Goal: Task Accomplishment & Management: Complete application form

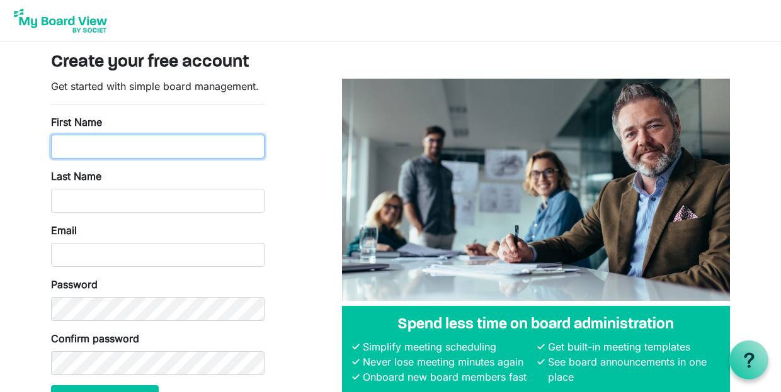
click at [185, 144] on input "First Name" at bounding box center [157, 147] width 213 height 24
type input "Matt"
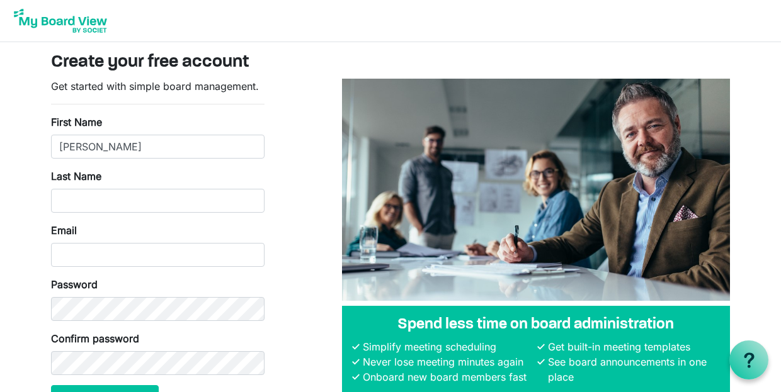
type input "Duffy"
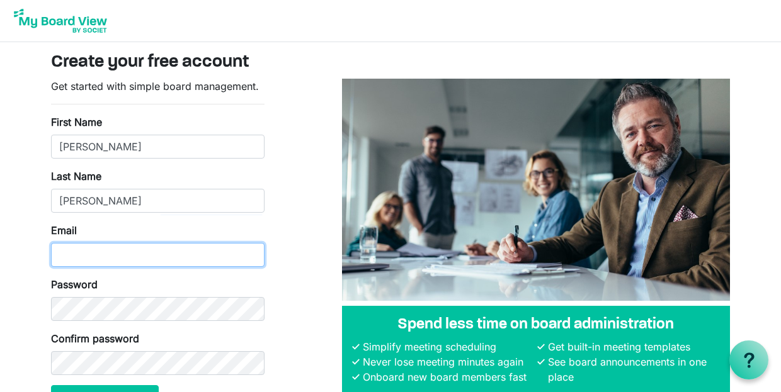
click at [149, 249] on input "Email" at bounding box center [157, 255] width 213 height 24
type input "matt.duffy@dekalb.org"
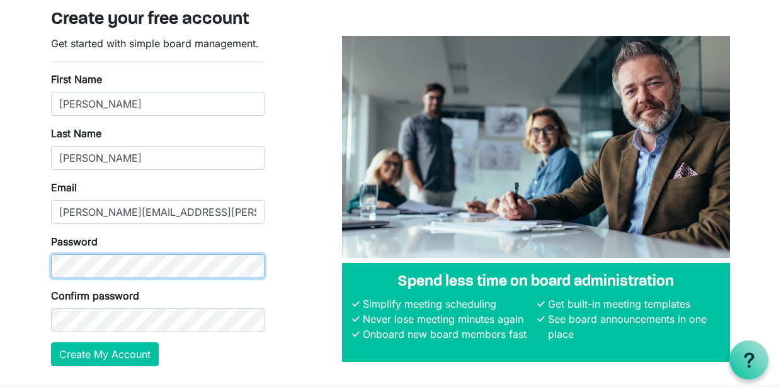
scroll to position [63, 0]
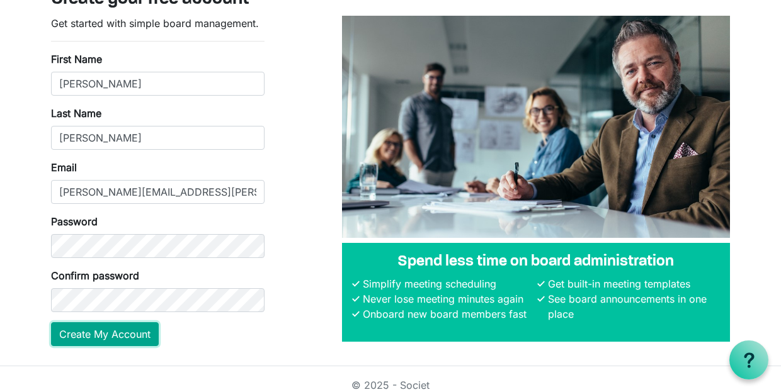
click at [146, 332] on button "Create My Account" at bounding box center [105, 334] width 108 height 24
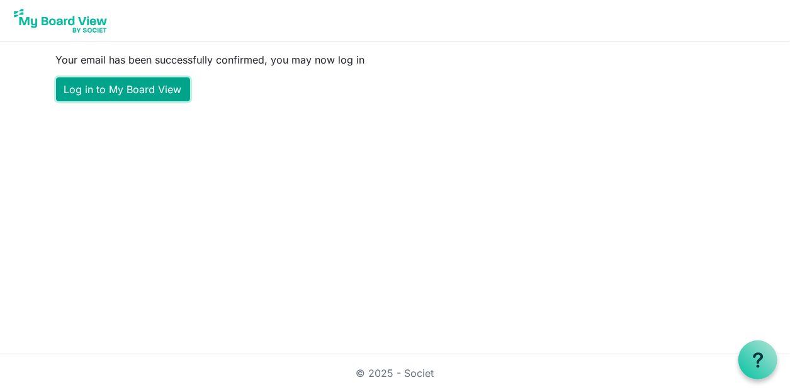
click at [149, 93] on link "Log in to My Board View" at bounding box center [123, 89] width 134 height 24
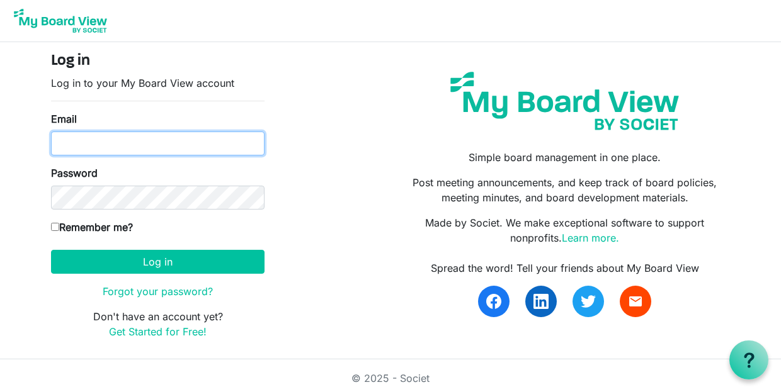
click at [200, 146] on input "Email" at bounding box center [157, 144] width 213 height 24
type input "matt.duffy@dekalb.org"
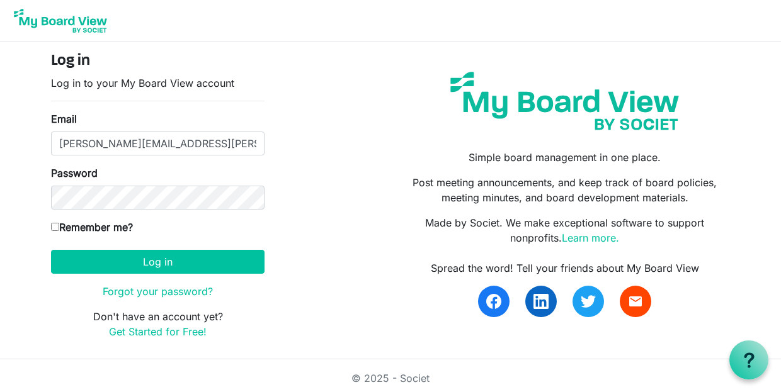
click at [55, 226] on input "Remember me?" at bounding box center [55, 227] width 8 height 8
checkbox input "true"
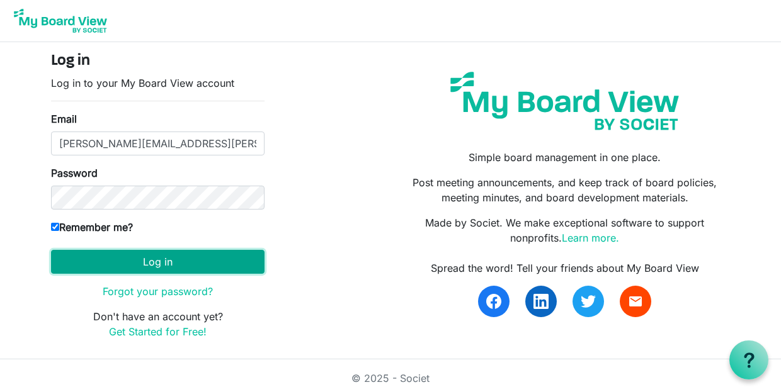
click at [140, 257] on button "Log in" at bounding box center [157, 262] width 213 height 24
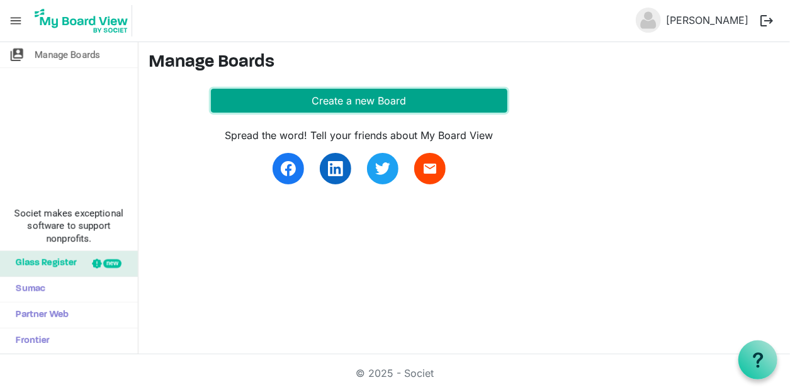
click at [394, 98] on button "Create a new Board" at bounding box center [359, 101] width 297 height 24
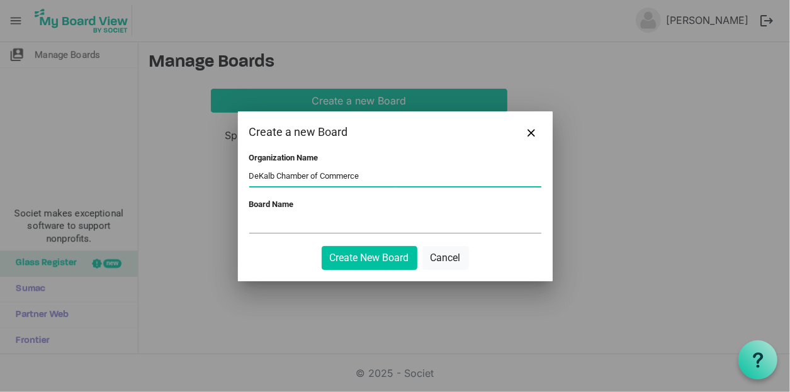
type input "DeKalb Chamber of Commerce"
click at [329, 227] on input "Board Name" at bounding box center [395, 223] width 292 height 19
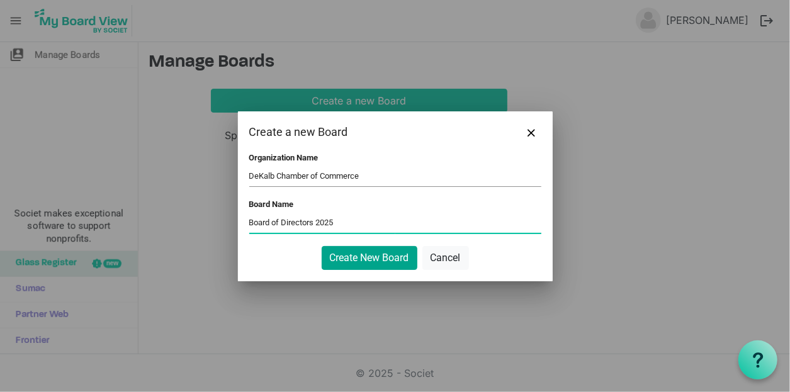
type input "Board of Directors 2025"
click at [387, 259] on button "Create New Board" at bounding box center [370, 258] width 96 height 24
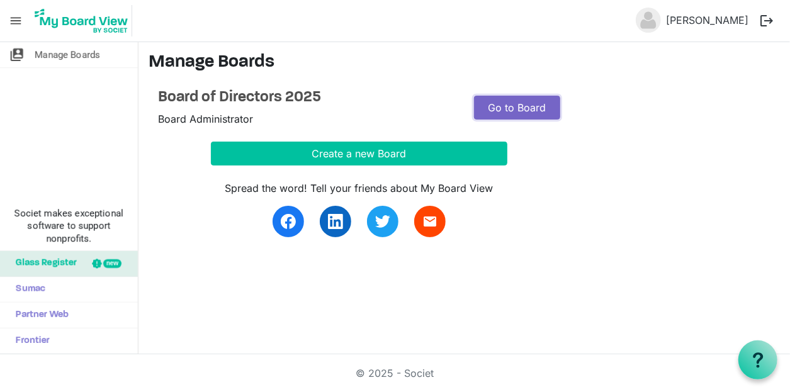
click at [524, 111] on link "Go to Board" at bounding box center [517, 108] width 86 height 24
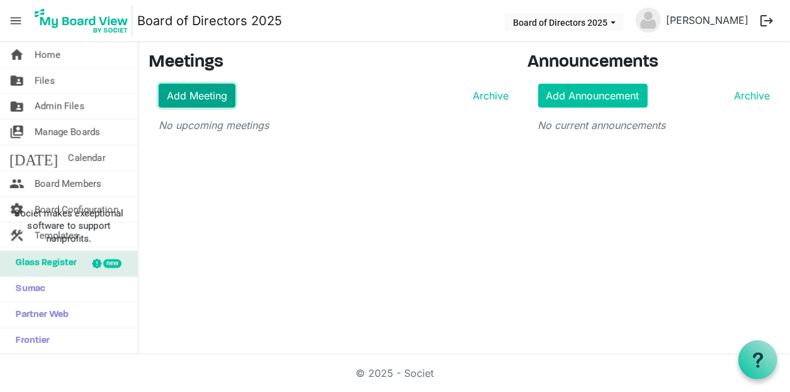
click at [216, 91] on link "Add Meeting" at bounding box center [197, 96] width 77 height 24
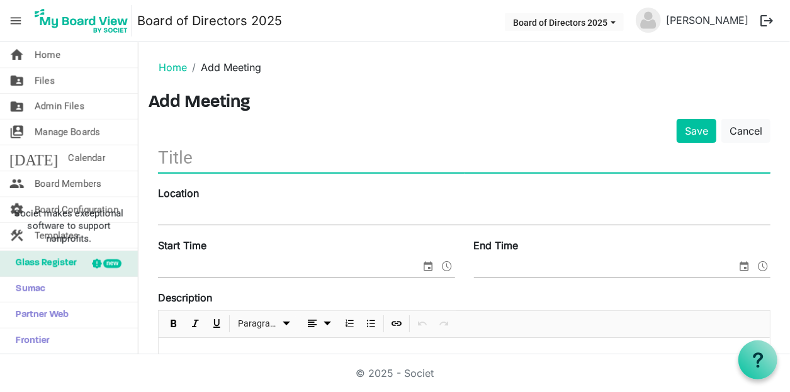
click at [237, 157] on input "text" at bounding box center [464, 158] width 612 height 30
type input "[DATE] Board Meeting"
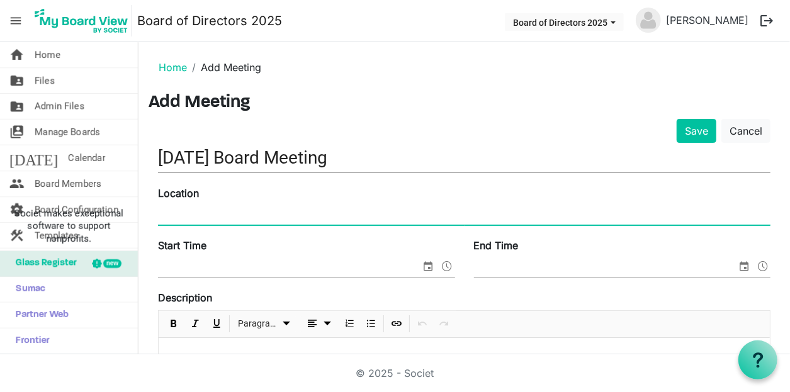
click at [215, 206] on input "Location" at bounding box center [464, 215] width 612 height 19
type input "FNBO"
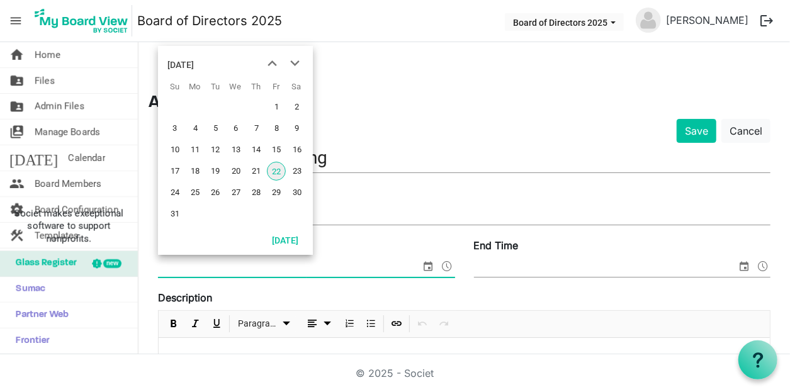
click at [424, 268] on span "select" at bounding box center [428, 266] width 15 height 16
click at [259, 192] on span "28" at bounding box center [256, 192] width 19 height 19
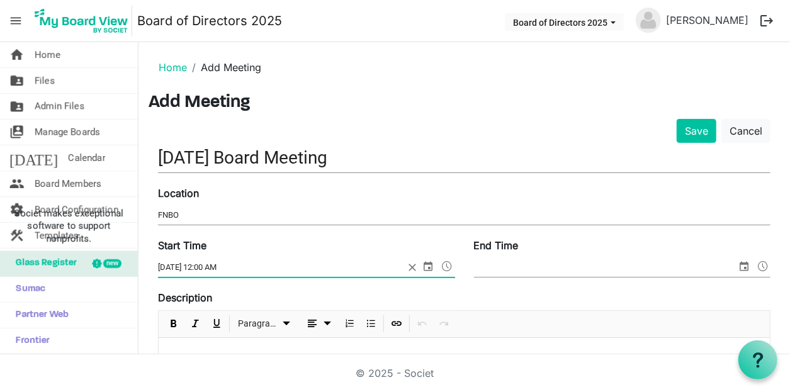
click at [229, 268] on input "[DATE] 12:00 AM" at bounding box center [281, 267] width 247 height 19
click at [442, 262] on span at bounding box center [447, 266] width 15 height 16
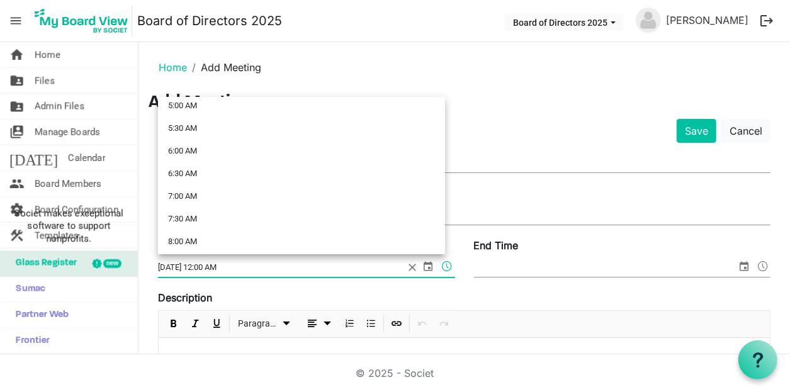
scroll to position [252, 0]
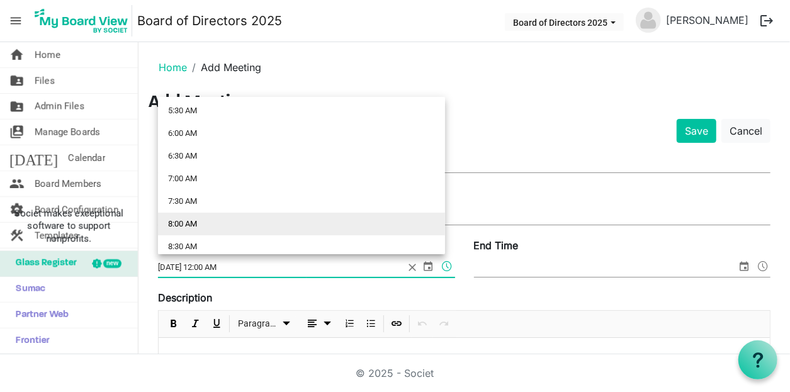
click at [185, 215] on li "8:00 AM" at bounding box center [301, 224] width 287 height 23
type input "8/28/2025 8:00 AM"
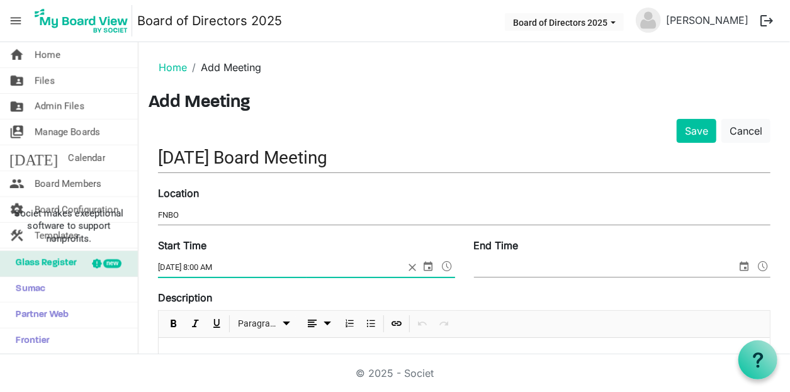
click at [755, 265] on span at bounding box center [762, 266] width 15 height 16
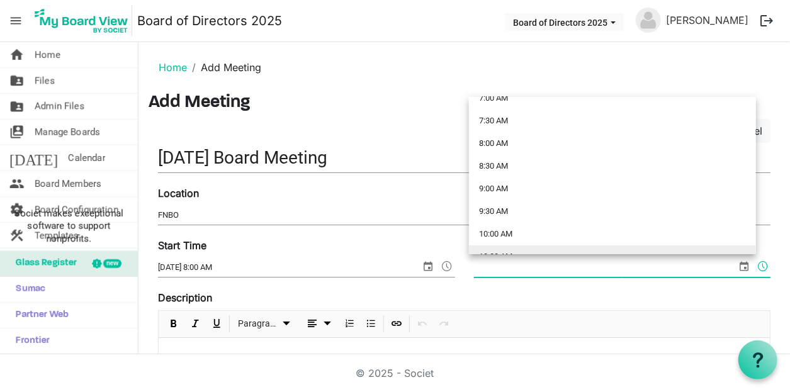
scroll to position [378, 0]
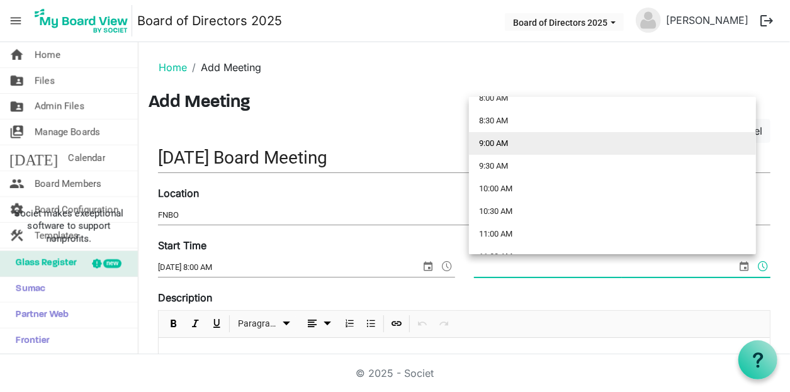
click at [521, 147] on li "9:00 AM" at bounding box center [612, 143] width 287 height 23
type input "8/22/2025 9:00 AM"
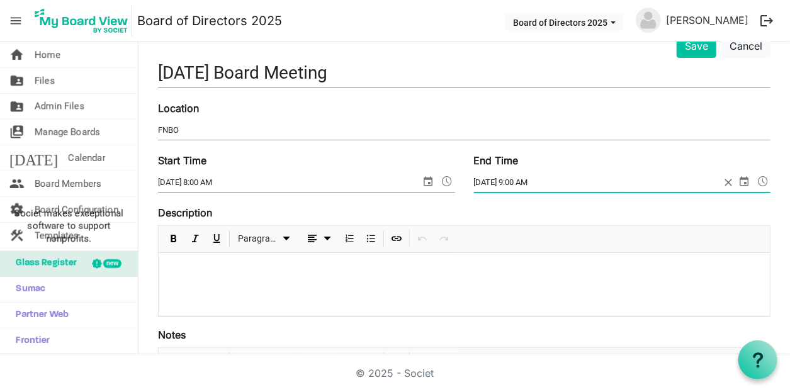
scroll to position [107, 0]
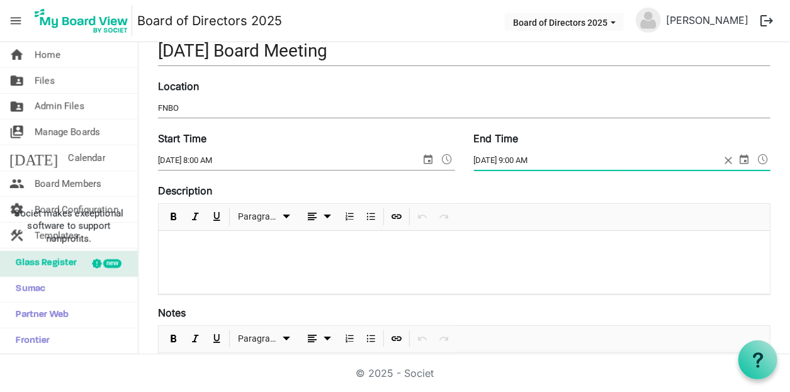
click at [348, 255] on div at bounding box center [464, 262] width 611 height 63
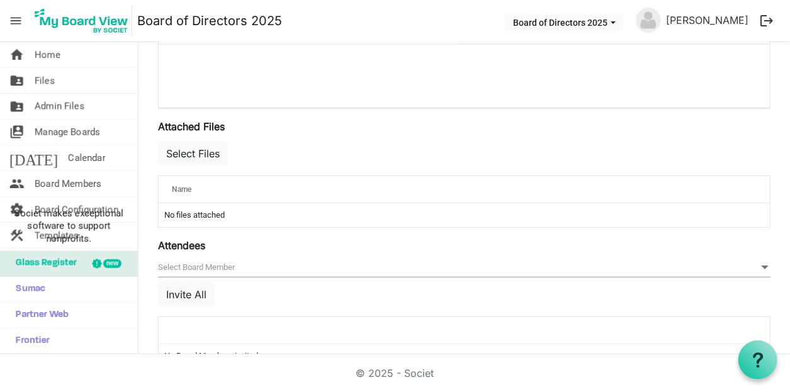
scroll to position [445, 0]
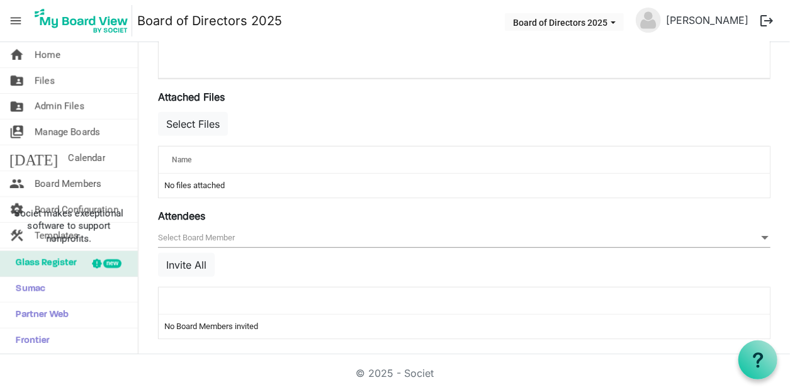
click at [759, 231] on span at bounding box center [764, 238] width 11 height 14
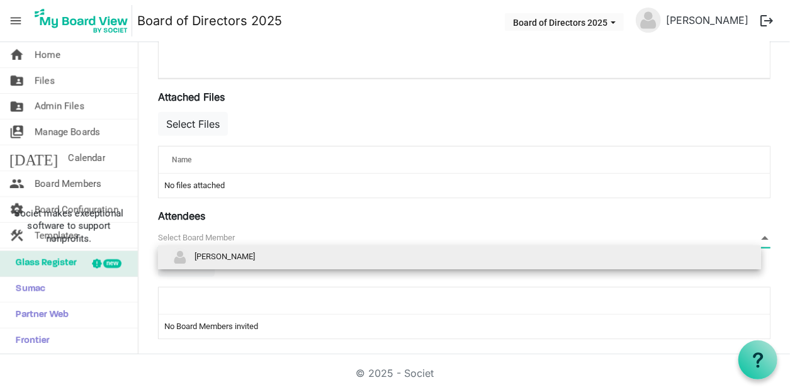
click at [674, 261] on li "[PERSON_NAME]" at bounding box center [459, 258] width 603 height 24
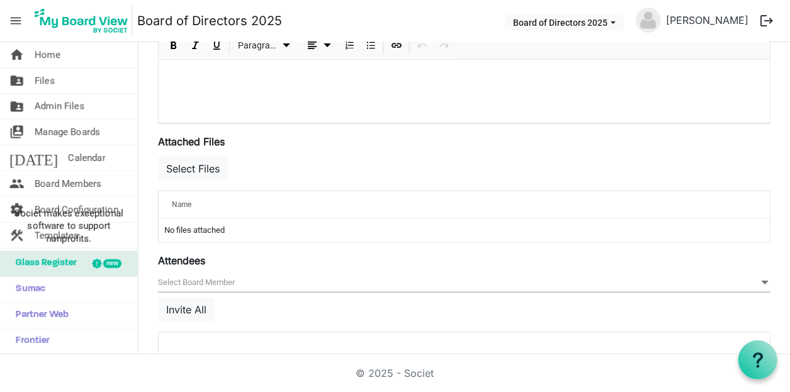
scroll to position [449, 0]
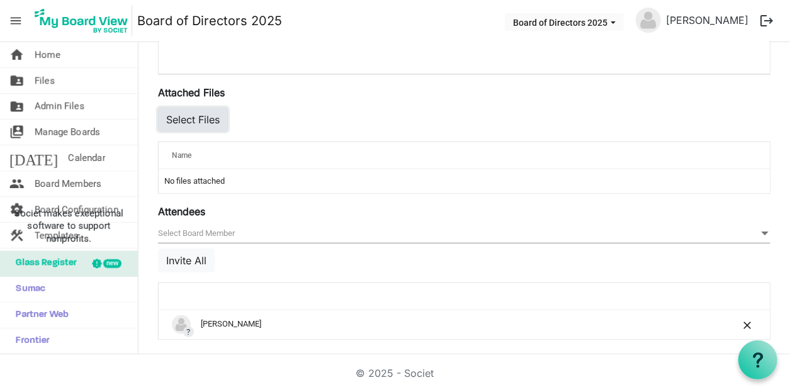
click at [196, 111] on button "Select Files" at bounding box center [193, 120] width 70 height 24
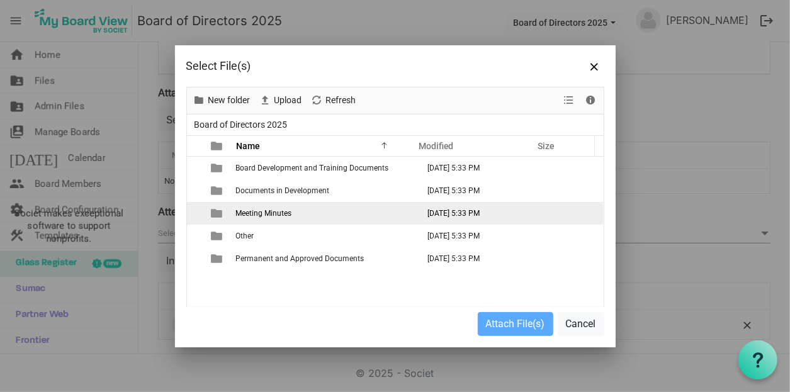
click at [395, 221] on td "Meeting Minutes" at bounding box center [323, 213] width 183 height 23
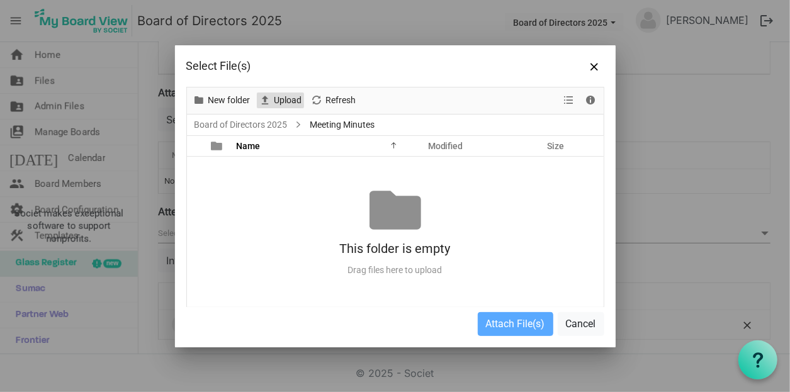
click at [291, 104] on span "Upload" at bounding box center [288, 101] width 30 height 16
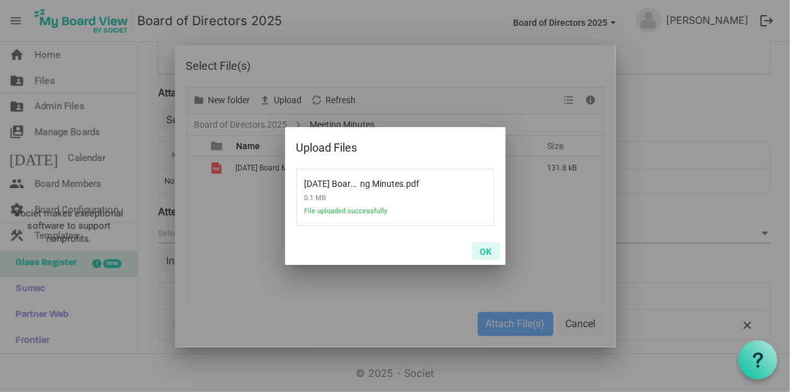
click at [489, 246] on button "OK" at bounding box center [486, 251] width 28 height 18
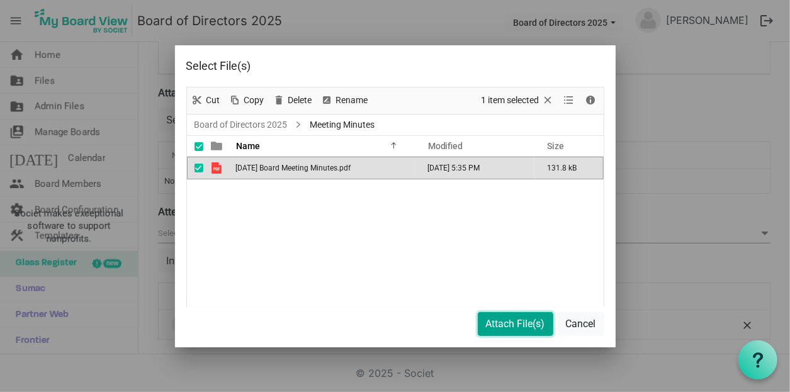
click at [513, 322] on button "Attach File(s)" at bounding box center [516, 324] width 76 height 24
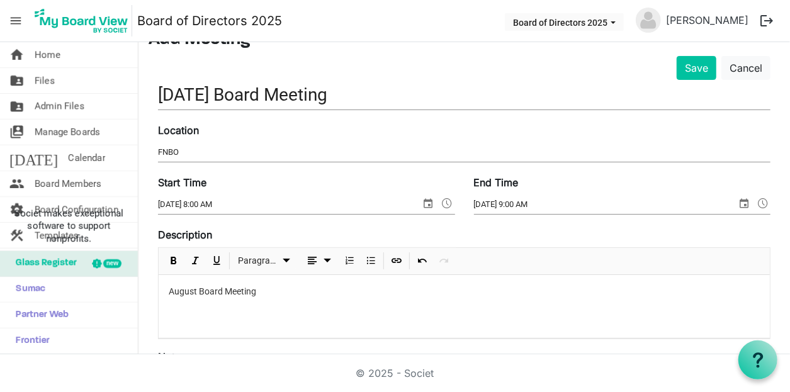
scroll to position [126, 0]
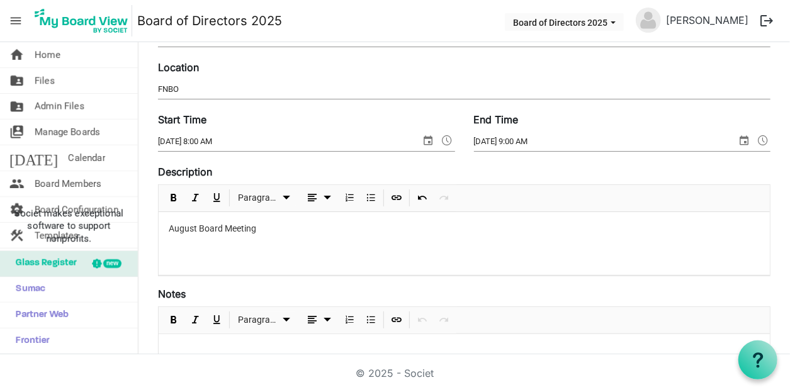
click at [377, 247] on div "August Board Meeting" at bounding box center [464, 243] width 611 height 63
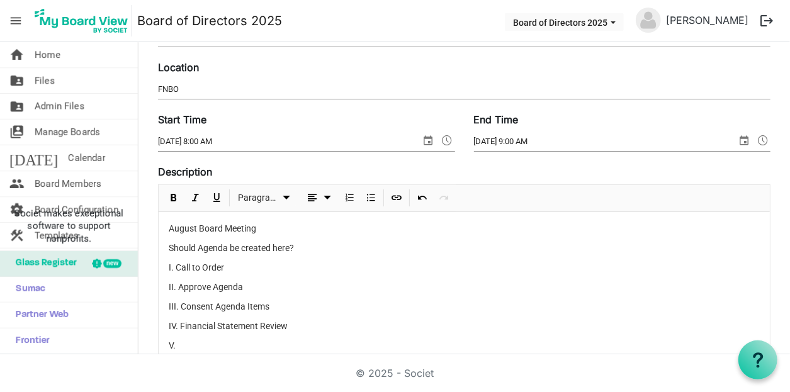
click at [282, 302] on p "III. Consent Agenda Items" at bounding box center [464, 306] width 591 height 13
click at [203, 324] on p at bounding box center [464, 326] width 591 height 13
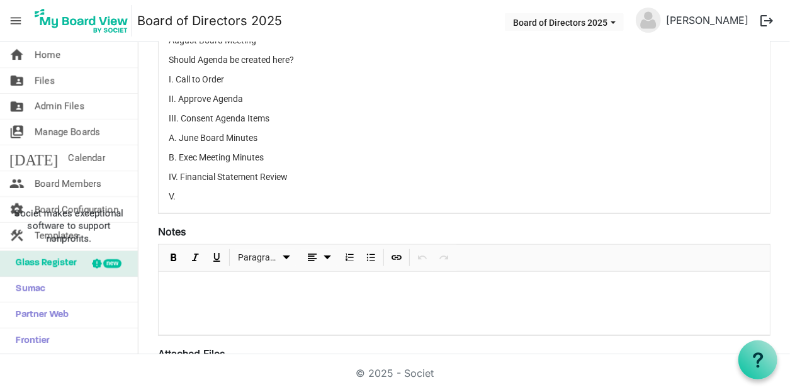
scroll to position [315, 0]
click at [196, 195] on p "V." at bounding box center [464, 195] width 591 height 13
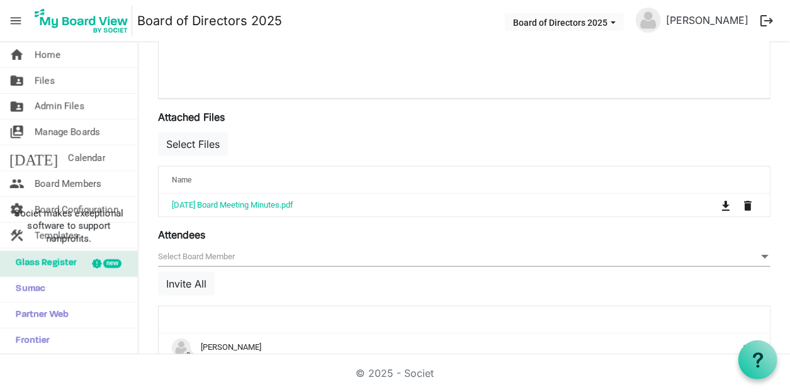
scroll to position [574, 0]
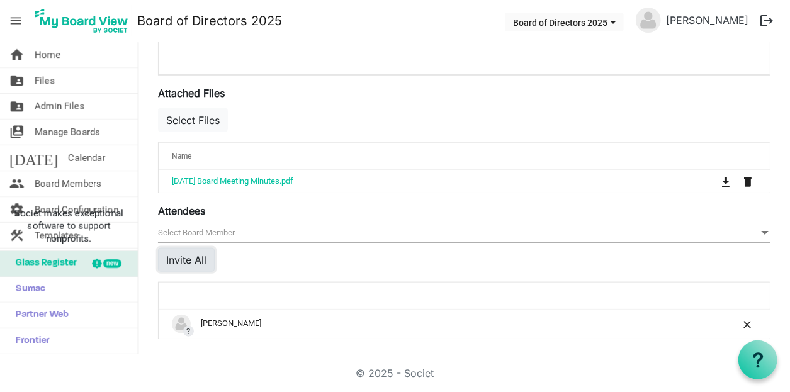
click at [185, 261] on button "Invite All" at bounding box center [186, 260] width 57 height 24
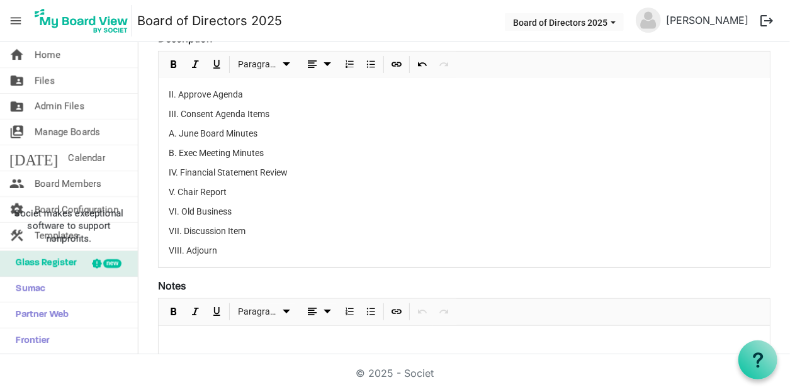
scroll to position [0, 0]
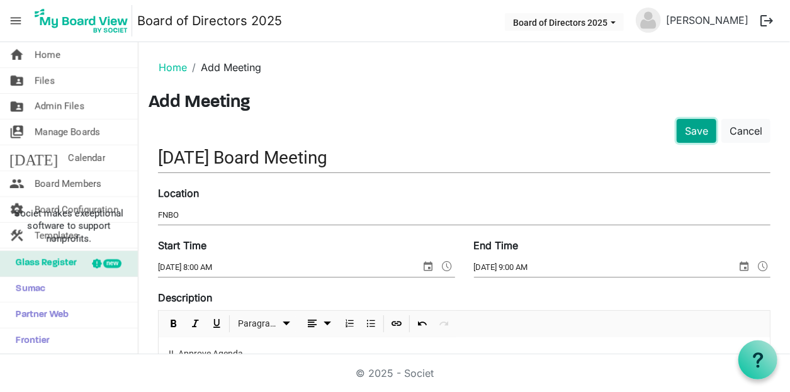
click at [679, 138] on button "Save" at bounding box center [697, 131] width 40 height 24
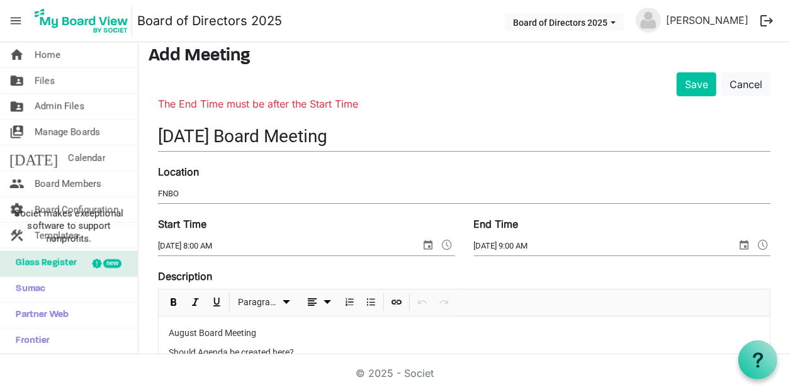
scroll to position [63, 0]
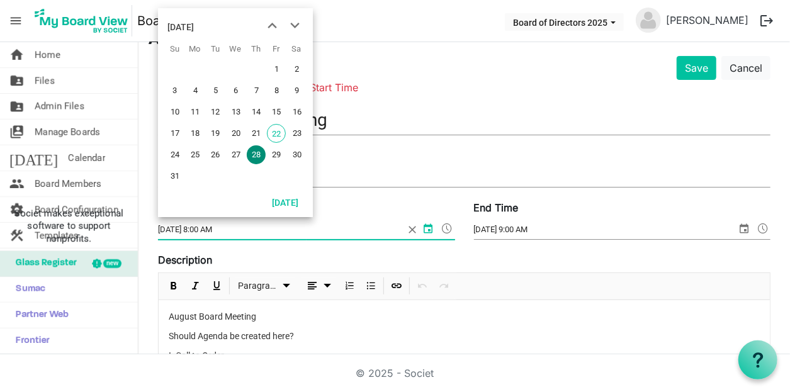
click at [198, 235] on input "[DATE] 8:00 AM" at bounding box center [281, 229] width 247 height 19
click at [443, 230] on span at bounding box center [447, 228] width 15 height 16
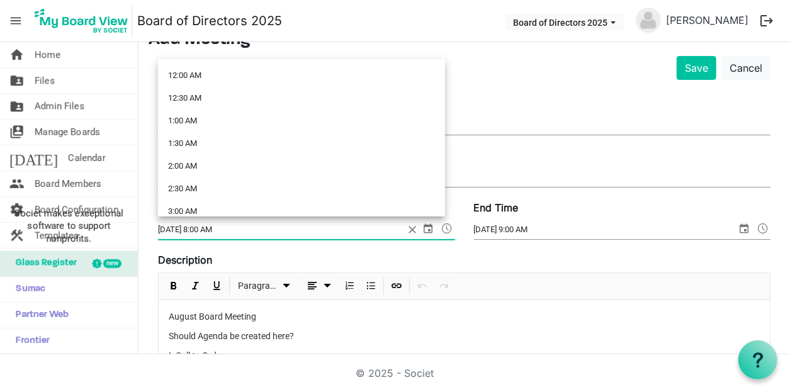
scroll to position [300, 0]
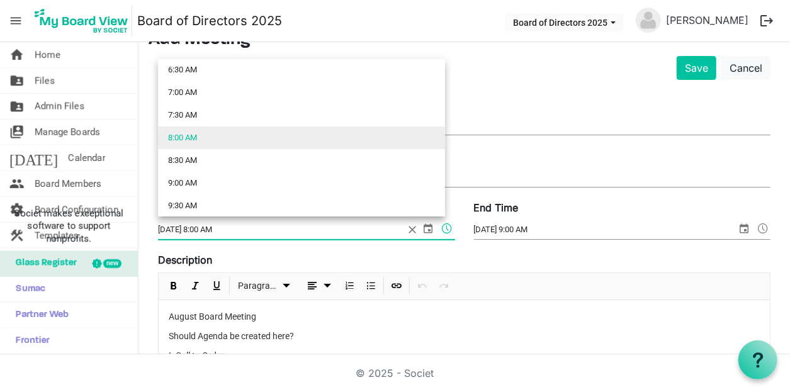
click at [269, 138] on li "8:00 AM" at bounding box center [301, 138] width 287 height 23
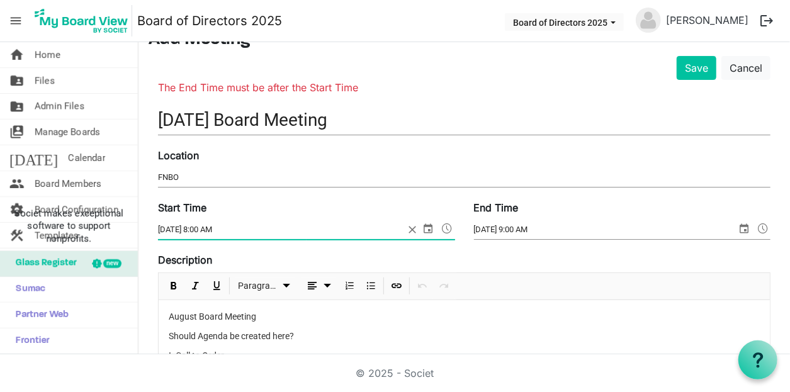
click at [490, 226] on input "8/22/2025 9:00 AM" at bounding box center [605, 229] width 263 height 19
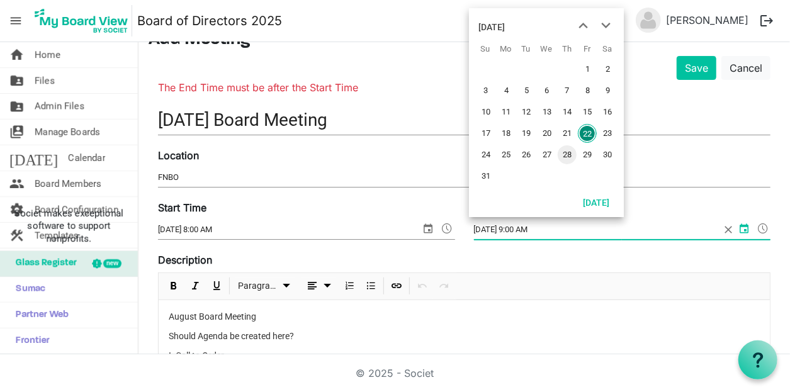
click at [563, 156] on span "28" at bounding box center [567, 154] width 19 height 19
type input "8/28/2025 9:00 AM"
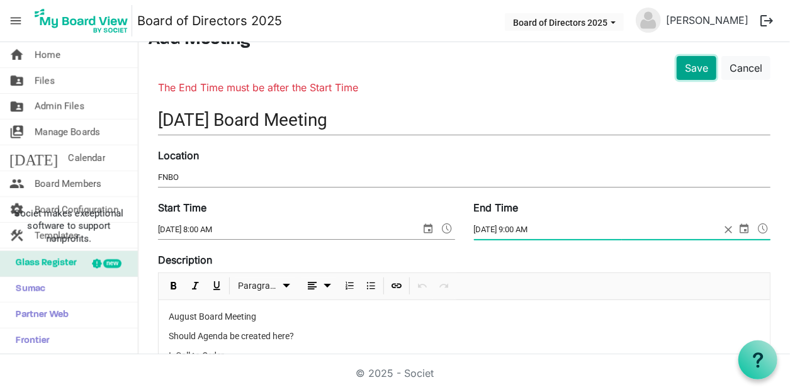
click at [683, 67] on button "Save" at bounding box center [697, 68] width 40 height 24
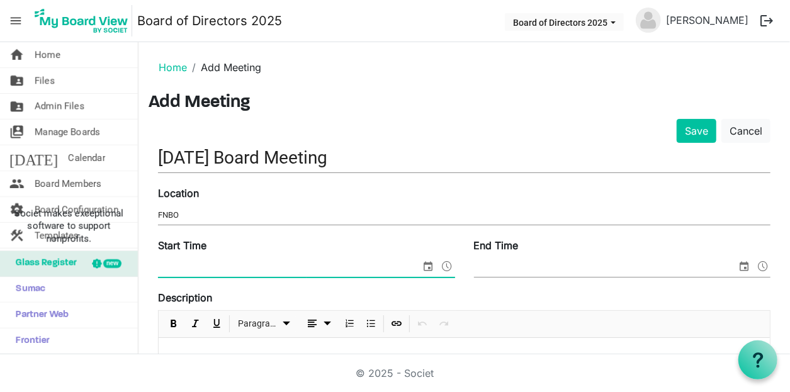
click at [442, 264] on span at bounding box center [447, 266] width 15 height 16
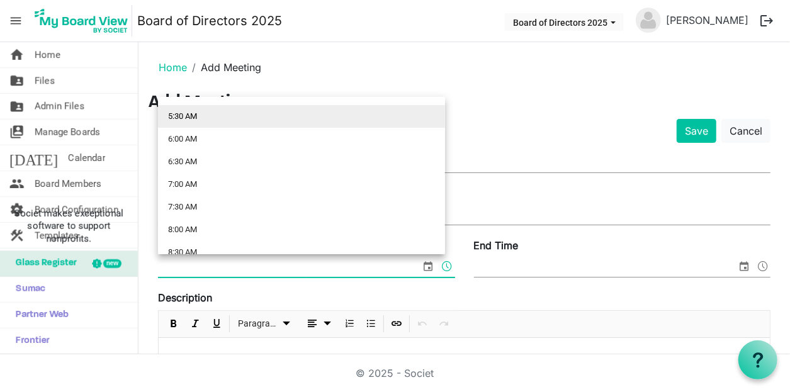
scroll to position [252, 0]
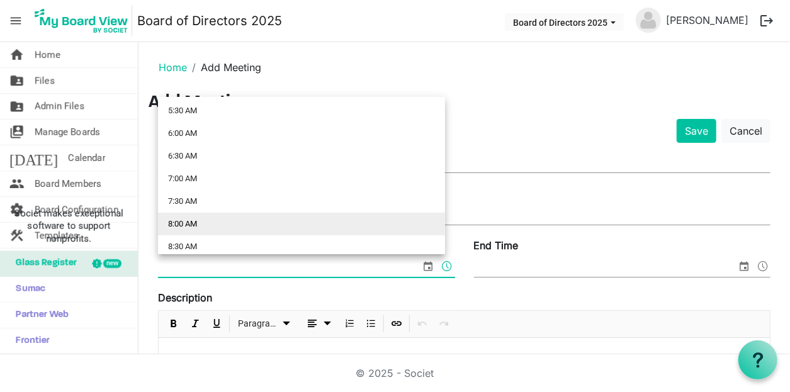
click at [240, 224] on li "8:00 AM" at bounding box center [301, 224] width 287 height 23
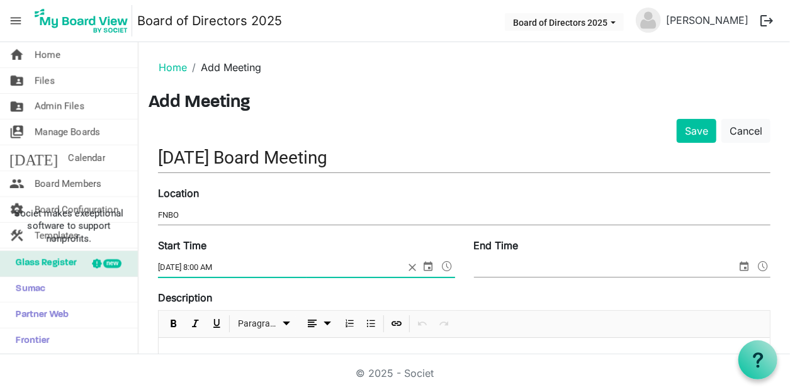
click at [424, 266] on span "select" at bounding box center [428, 266] width 15 height 16
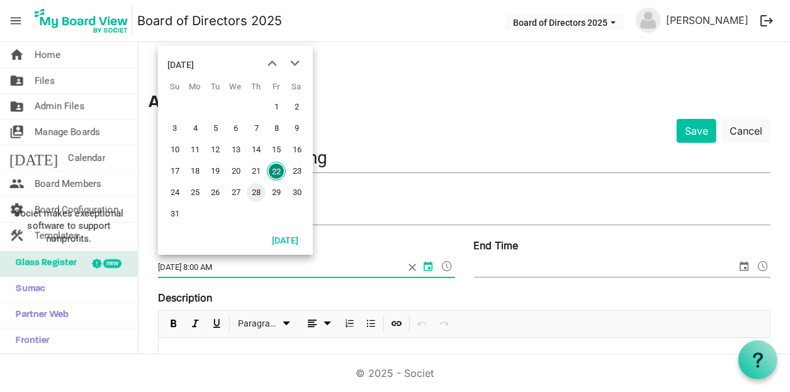
click at [259, 193] on span "28" at bounding box center [256, 192] width 19 height 19
type input "8/28/2025 8:00 AM"
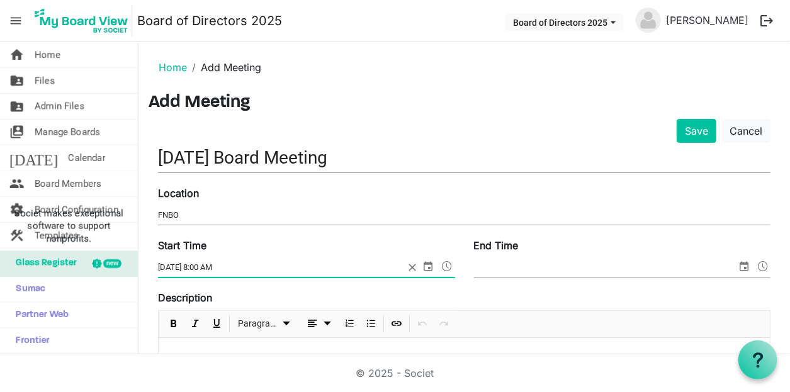
click at [739, 269] on span "select" at bounding box center [744, 266] width 15 height 16
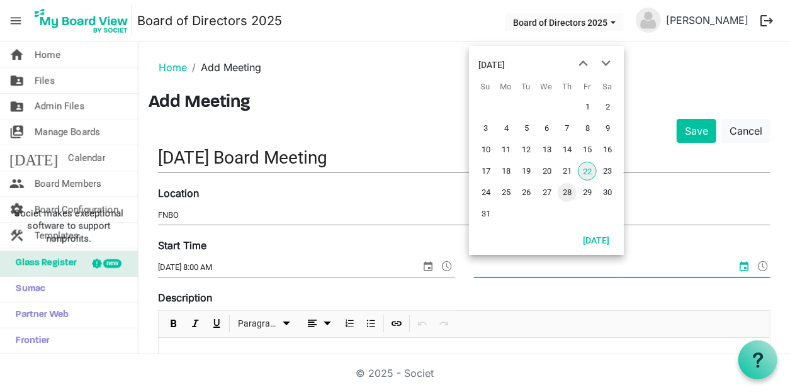
click at [570, 191] on span "28" at bounding box center [567, 192] width 19 height 19
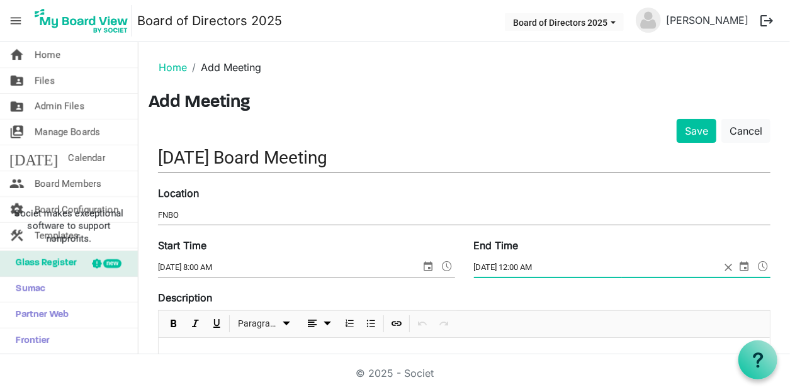
click at [755, 264] on span at bounding box center [762, 266] width 15 height 16
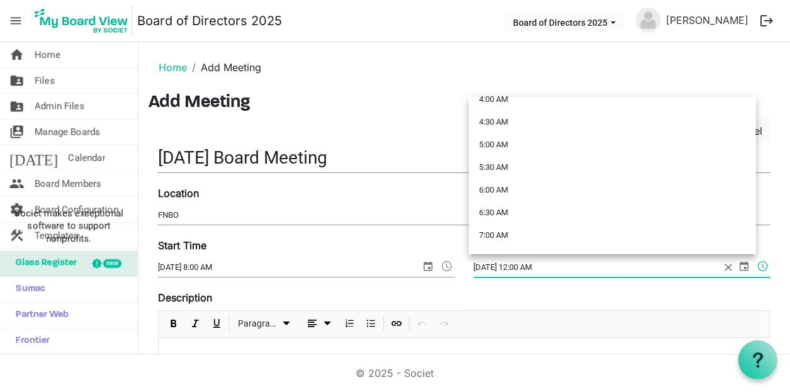
scroll to position [378, 0]
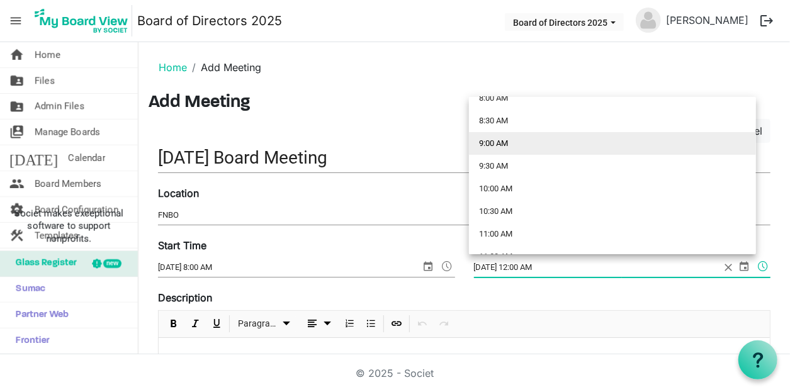
click at [529, 145] on li "9:00 AM" at bounding box center [612, 143] width 287 height 23
type input "8/28/2025 9:00 AM"
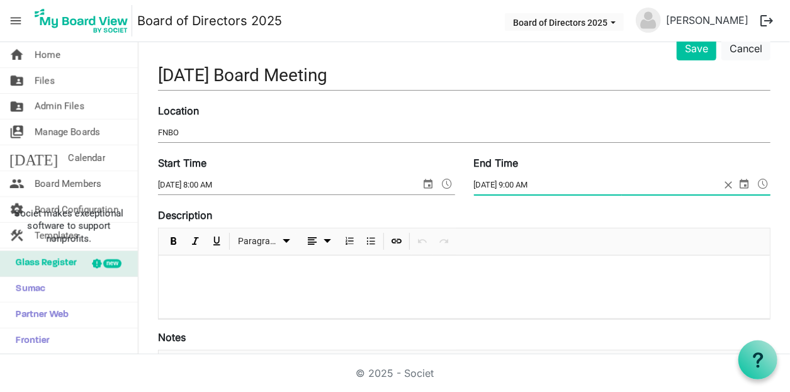
scroll to position [126, 0]
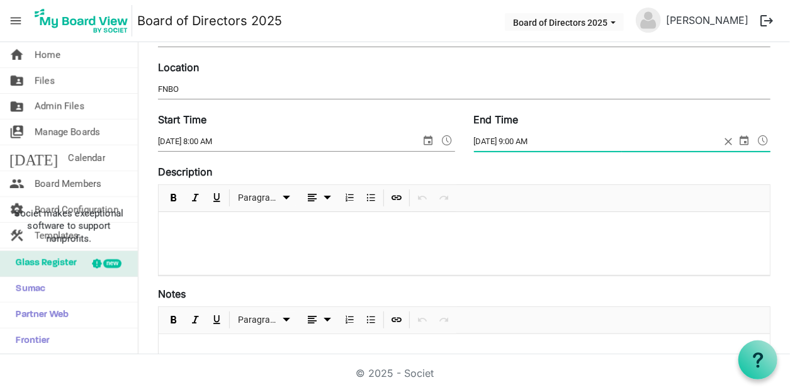
click at [296, 230] on p at bounding box center [464, 228] width 591 height 13
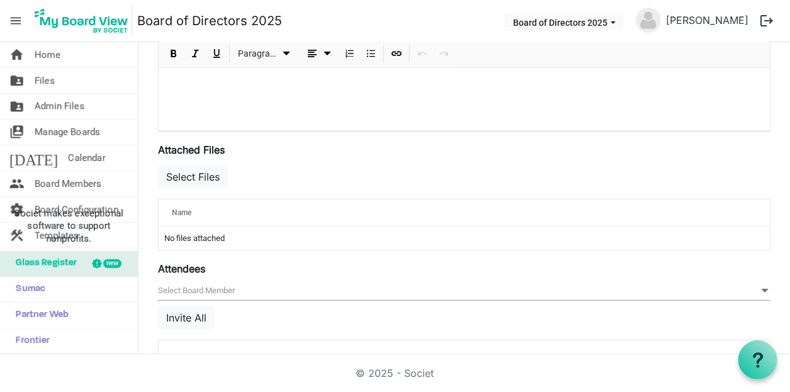
scroll to position [530, 0]
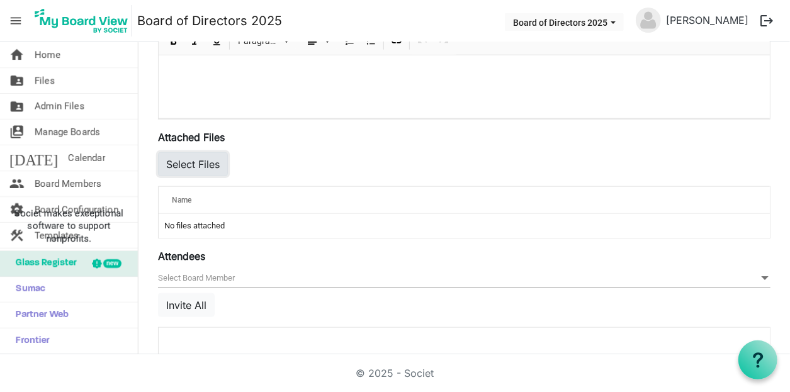
click at [200, 164] on button "Select Files" at bounding box center [193, 164] width 70 height 24
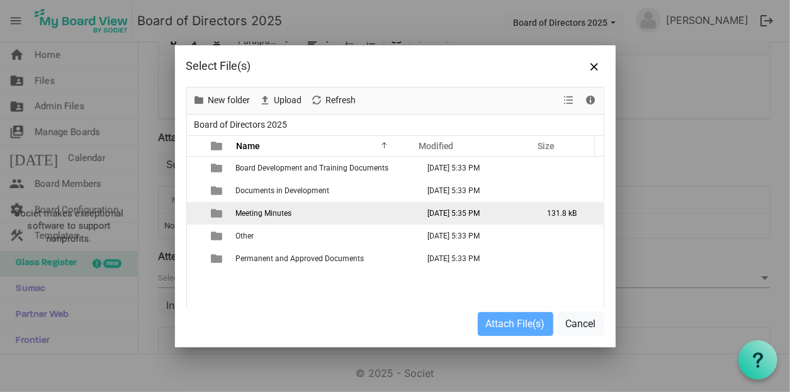
click at [297, 210] on td "Meeting Minutes" at bounding box center [323, 213] width 183 height 23
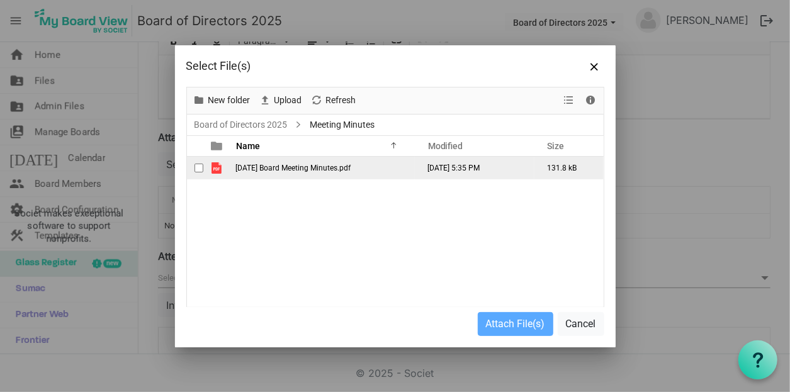
click at [298, 172] on td "June 2025 Board Meeting Minutes.pdf" at bounding box center [323, 168] width 183 height 23
click at [298, 172] on td "[DATE] Board Meeting Minutes.pdf" at bounding box center [323, 168] width 183 height 23
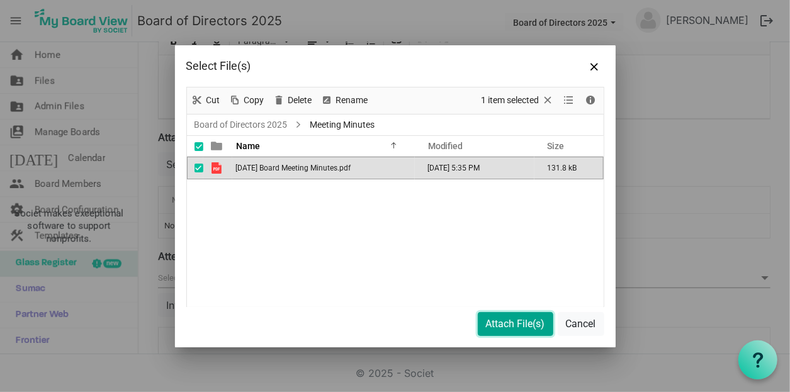
click at [517, 323] on button "Attach File(s)" at bounding box center [516, 324] width 76 height 24
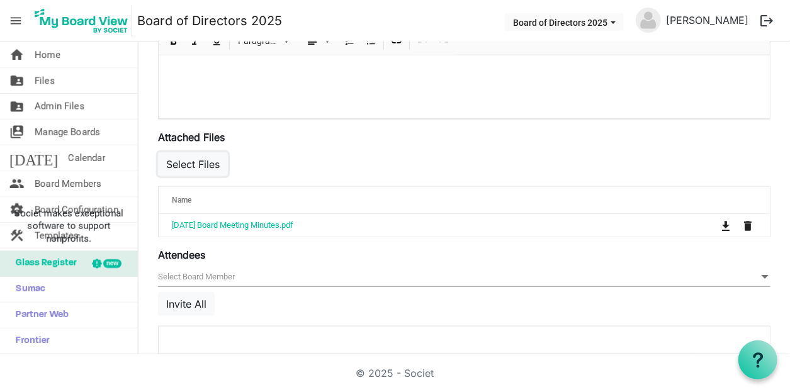
scroll to position [569, 0]
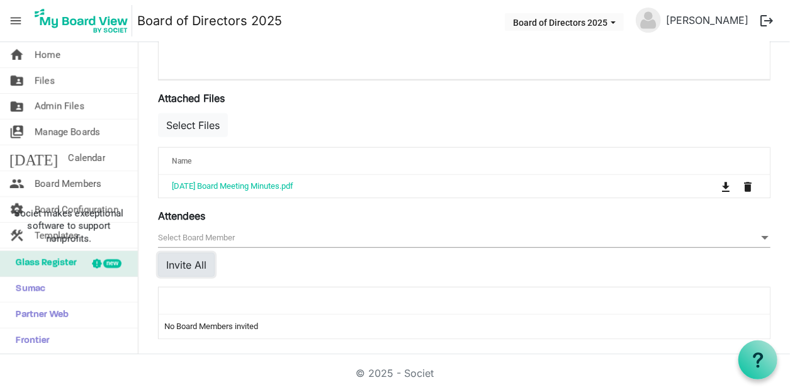
click at [199, 260] on button "Invite All" at bounding box center [186, 265] width 57 height 24
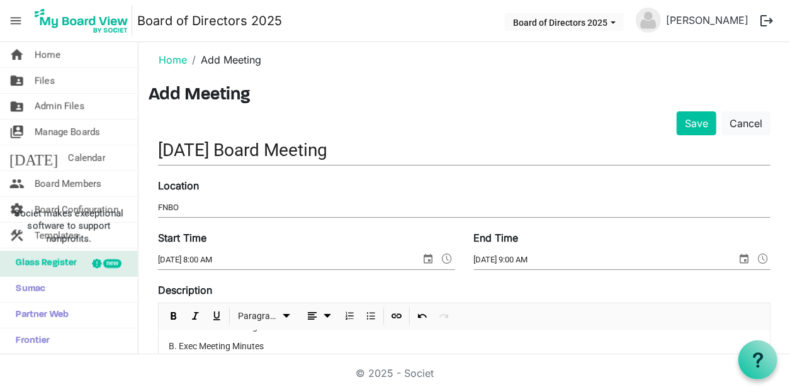
scroll to position [0, 0]
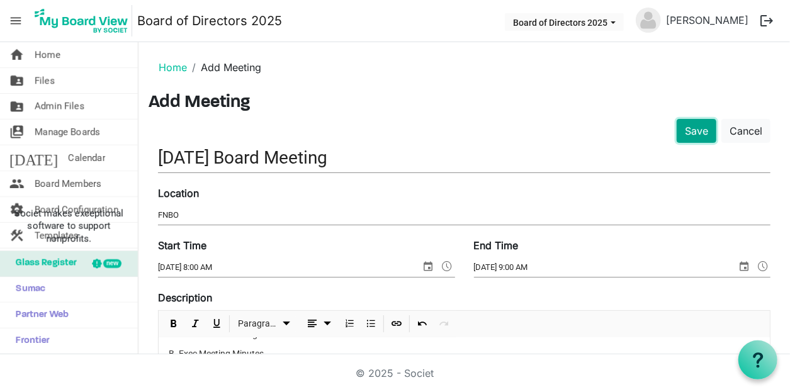
click at [685, 132] on button "Save" at bounding box center [697, 131] width 40 height 24
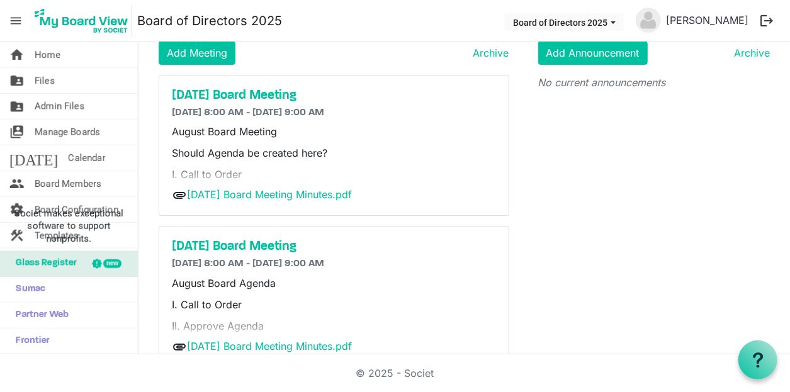
scroll to position [63, 0]
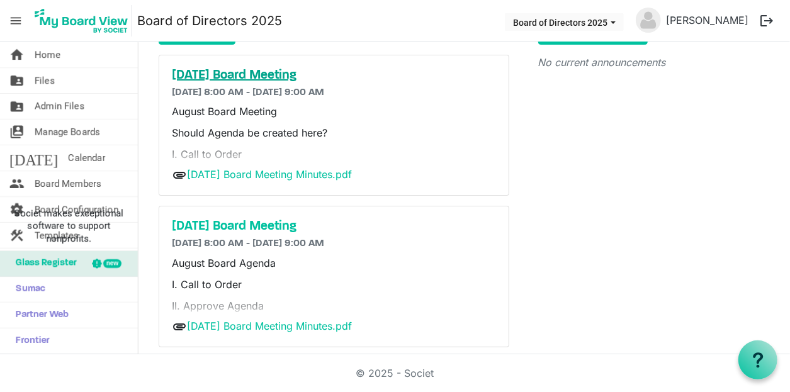
click at [257, 72] on h5 "[DATE] Board Meeting" at bounding box center [334, 75] width 324 height 15
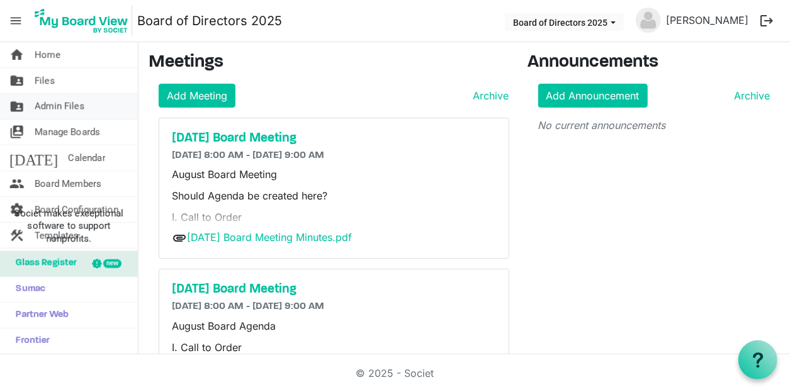
click at [88, 105] on link "folder_shared Admin Files" at bounding box center [69, 106] width 138 height 25
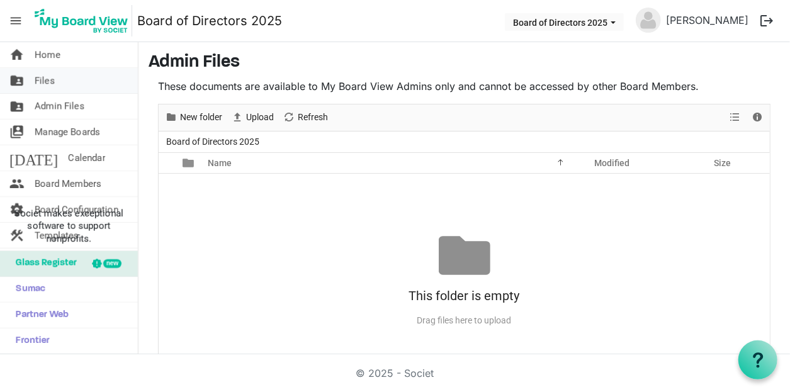
click at [55, 81] on link "folder_shared Files" at bounding box center [69, 80] width 138 height 25
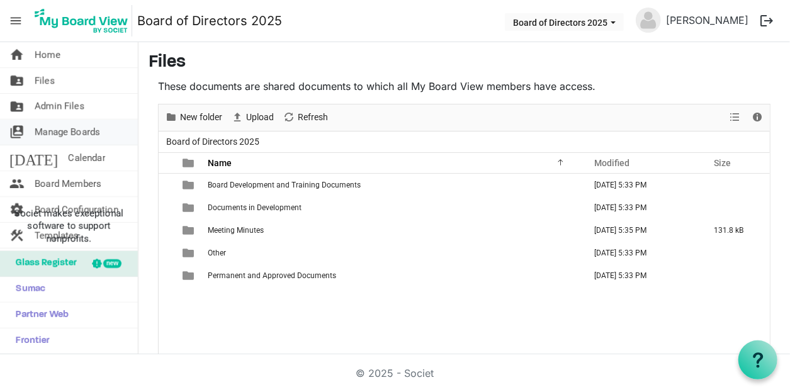
click at [86, 129] on span "Manage Boards" at bounding box center [67, 132] width 65 height 25
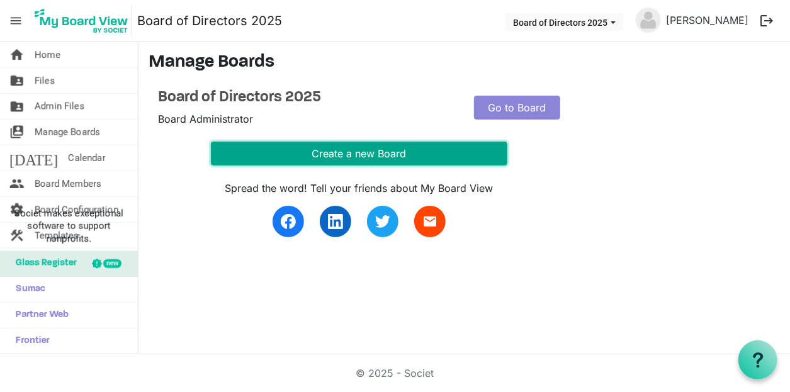
click at [356, 148] on button "Create a new Board" at bounding box center [359, 154] width 297 height 24
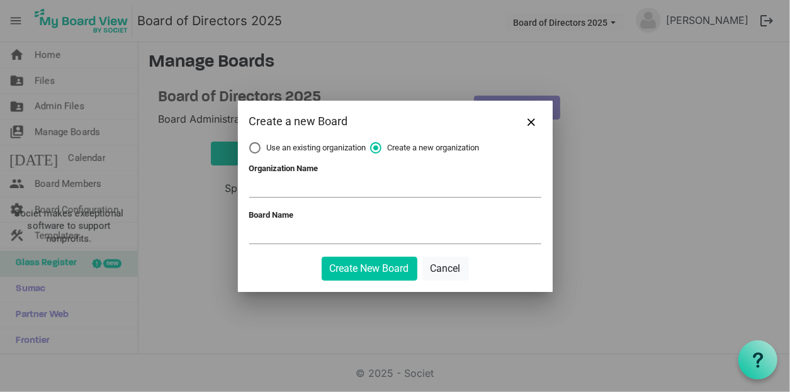
click at [257, 147] on label "Use an existing organization" at bounding box center [307, 147] width 117 height 11
click at [250, 143] on input "Use an existing organization" at bounding box center [249, 142] width 1 height 1
radio input "true"
click at [536, 184] on span at bounding box center [535, 188] width 11 height 14
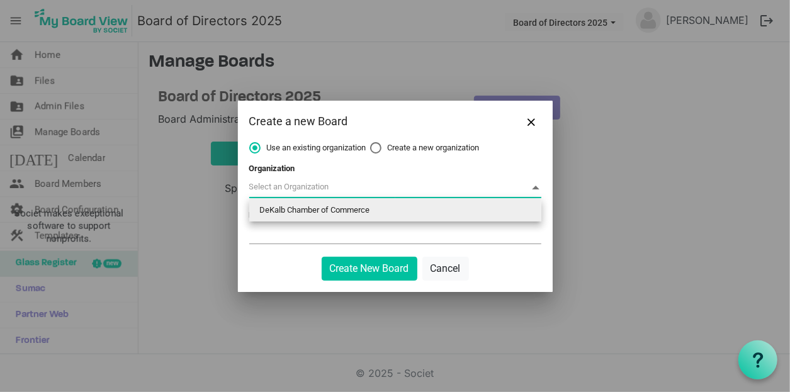
click at [495, 208] on li "DeKalb Chamber of Commerce" at bounding box center [395, 210] width 292 height 23
type input "DeKalb Chamber of Commerce"
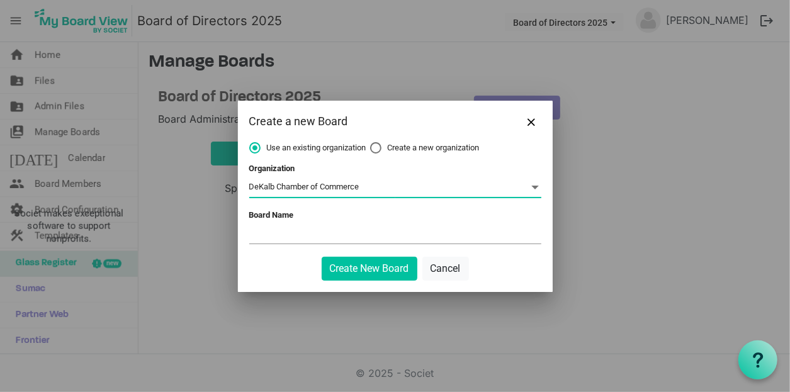
click at [374, 145] on label "Create a new organization" at bounding box center [425, 147] width 110 height 11
click at [371, 143] on input "Create a new organization" at bounding box center [370, 142] width 1 height 1
radio input "true"
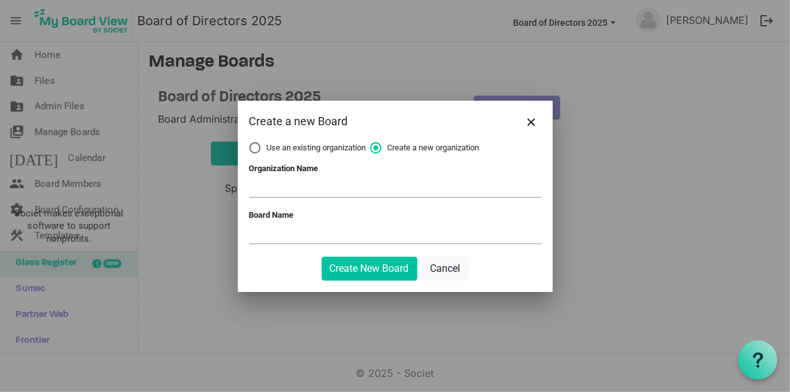
click at [343, 186] on input "Organization Name" at bounding box center [395, 187] width 292 height 19
type input "DeKalb Chamber Foundation"
click at [301, 229] on input "Board Name" at bounding box center [395, 234] width 292 height 19
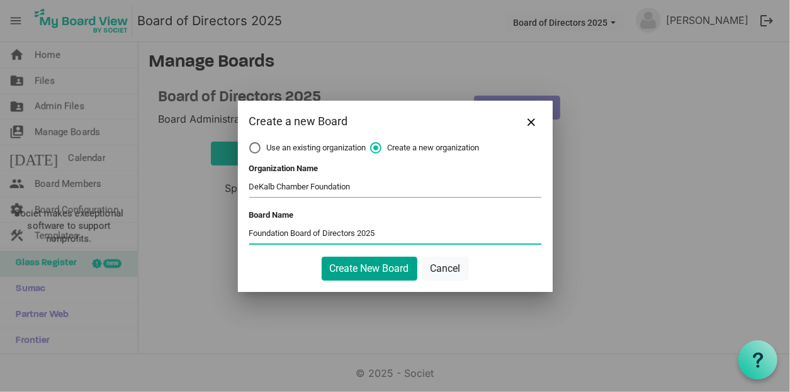
type input "Foundation Board of Directors 2025"
click at [352, 260] on button "Create New Board" at bounding box center [370, 269] width 96 height 24
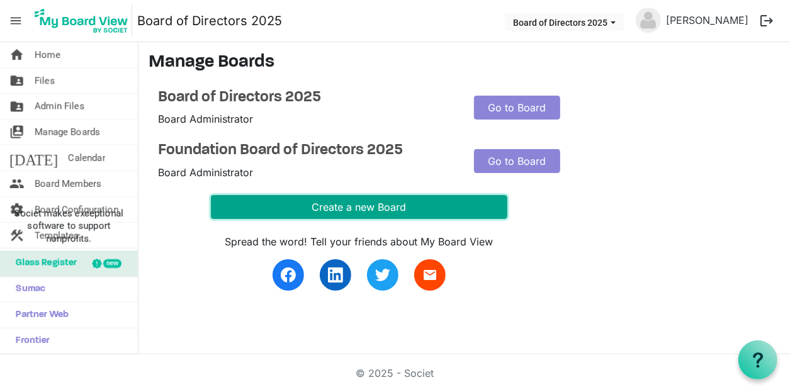
click at [363, 211] on button "Create a new Board" at bounding box center [359, 207] width 297 height 24
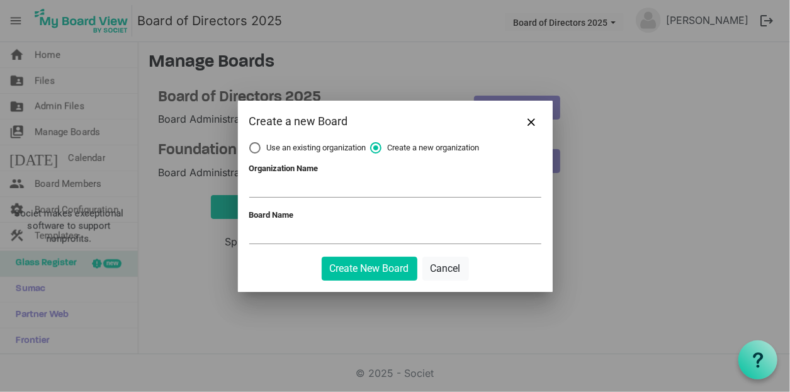
click at [261, 152] on span "Use an existing organization" at bounding box center [307, 147] width 117 height 11
click at [250, 143] on input "Use an existing organization" at bounding box center [249, 142] width 1 height 1
radio input "true"
click at [455, 195] on span at bounding box center [395, 188] width 292 height 20
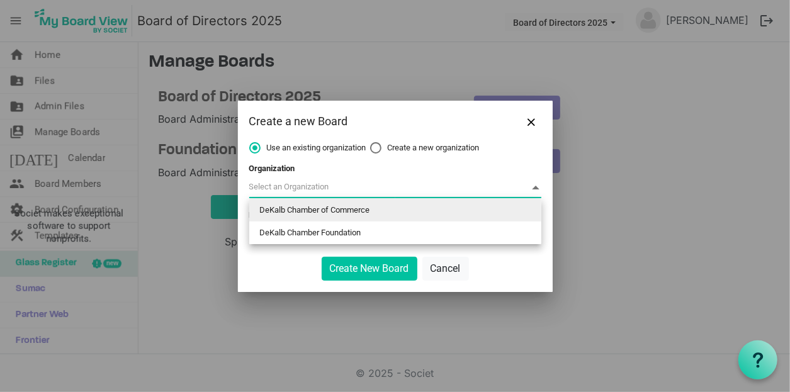
click at [421, 208] on li "DeKalb Chamber of Commerce" at bounding box center [395, 210] width 292 height 23
type input "DeKalb Chamber of Commerce"
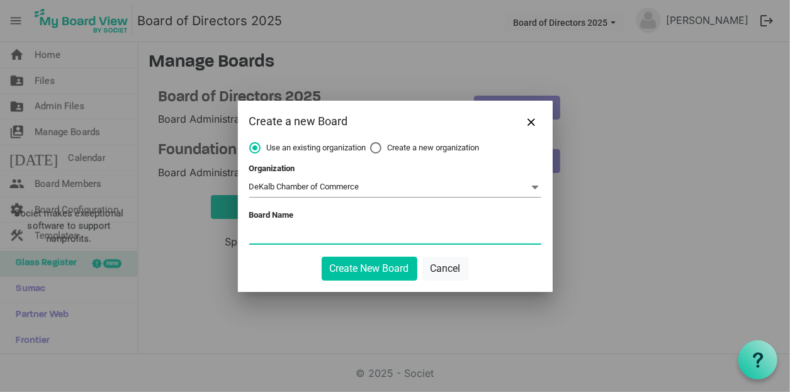
click at [360, 225] on input "Board Name" at bounding box center [395, 234] width 292 height 19
type input "Ambassadors Committee"
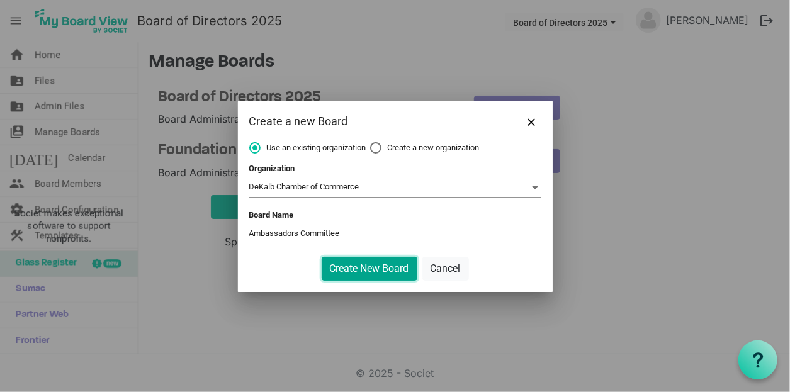
click at [380, 269] on button "Create New Board" at bounding box center [370, 269] width 96 height 24
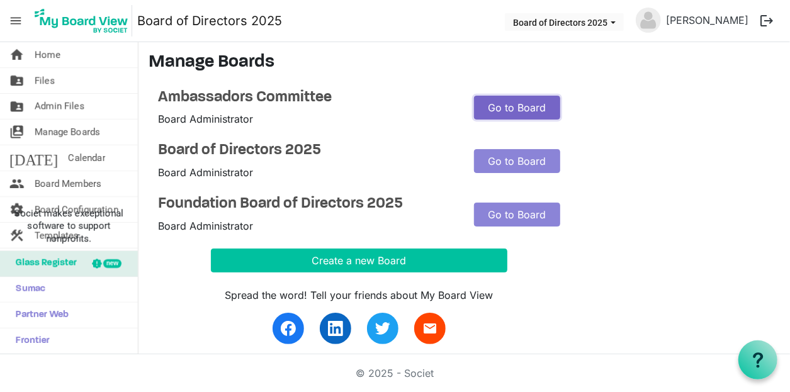
click at [503, 114] on link "Go to Board" at bounding box center [517, 108] width 86 height 24
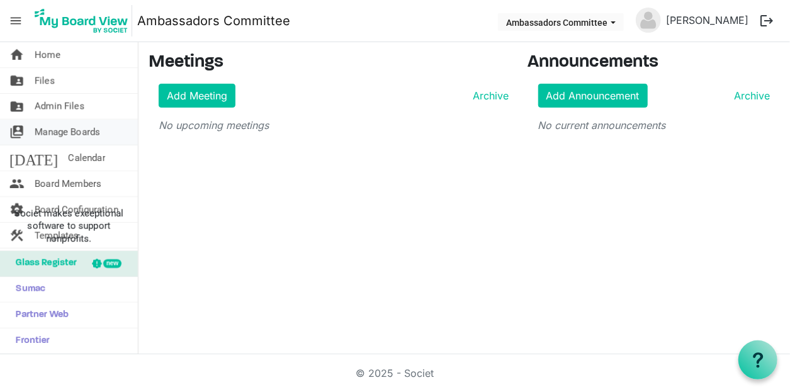
click at [74, 130] on span "Manage Boards" at bounding box center [67, 132] width 65 height 25
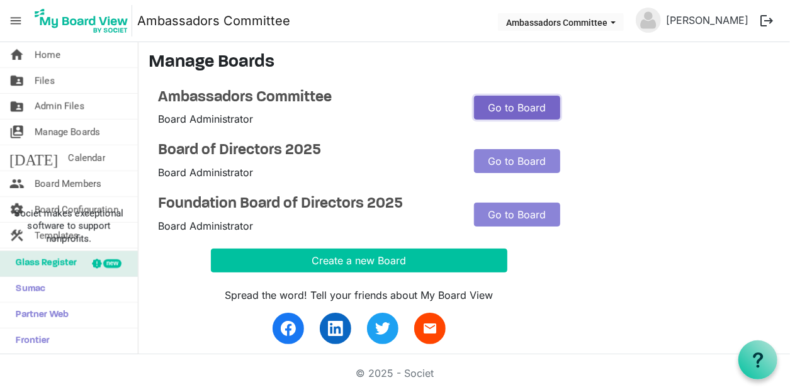
click at [495, 111] on link "Go to Board" at bounding box center [517, 108] width 86 height 24
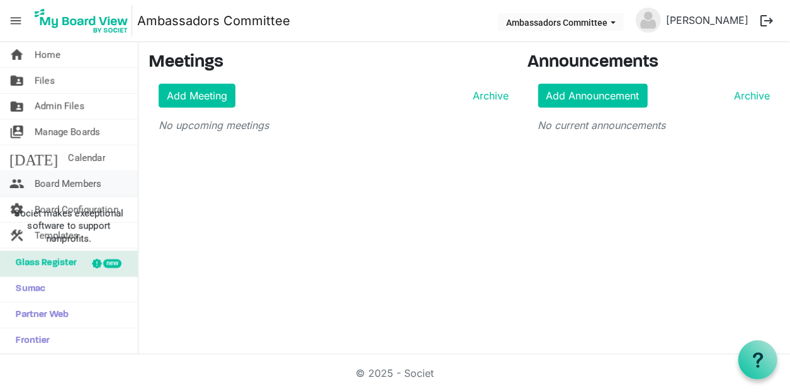
click at [86, 179] on span "Board Members" at bounding box center [68, 183] width 67 height 25
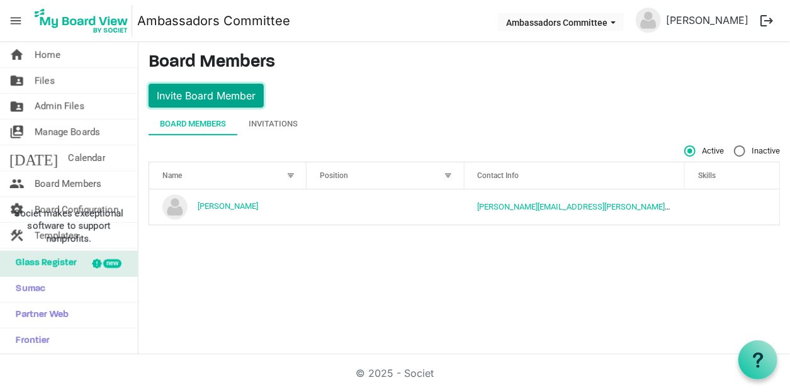
click at [246, 99] on button "Invite Board Member" at bounding box center [206, 96] width 115 height 24
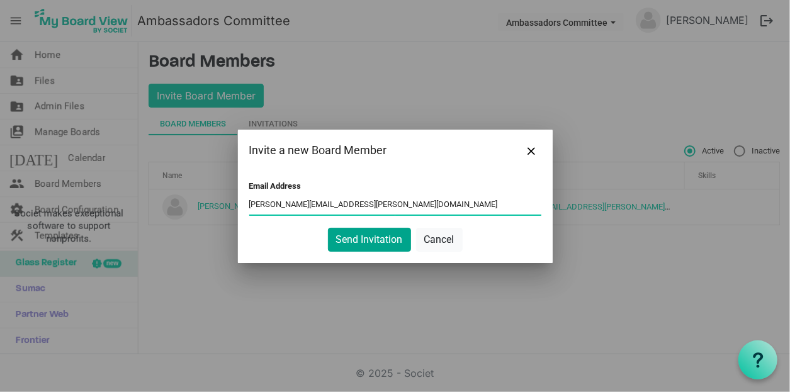
type input "[PERSON_NAME][EMAIL_ADDRESS][PERSON_NAME][DOMAIN_NAME]"
click at [379, 242] on button "Send Invitation" at bounding box center [369, 240] width 83 height 24
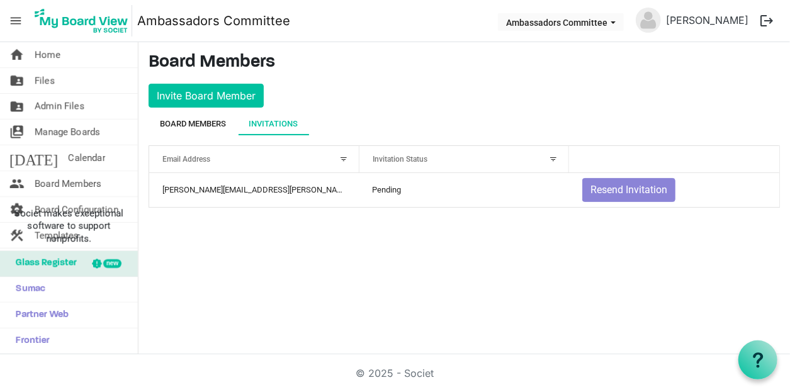
click at [217, 123] on div "Board Members" at bounding box center [193, 124] width 66 height 13
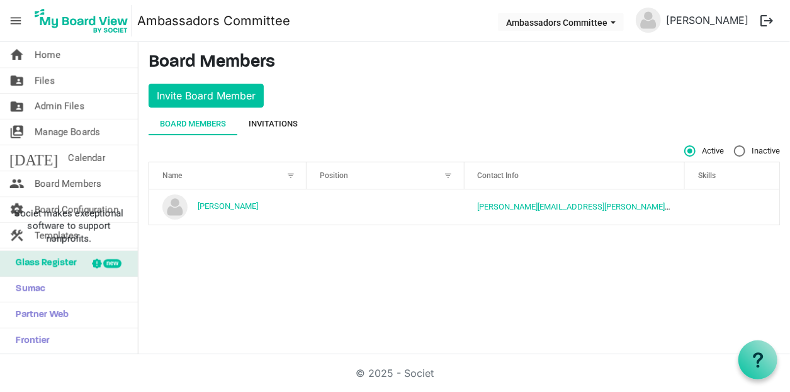
click at [266, 121] on div "Invitations" at bounding box center [273, 124] width 49 height 13
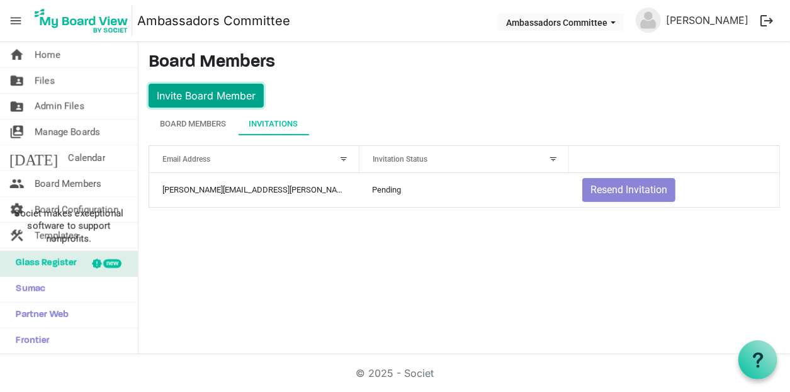
click at [231, 100] on button "Invite Board Member" at bounding box center [206, 96] width 115 height 24
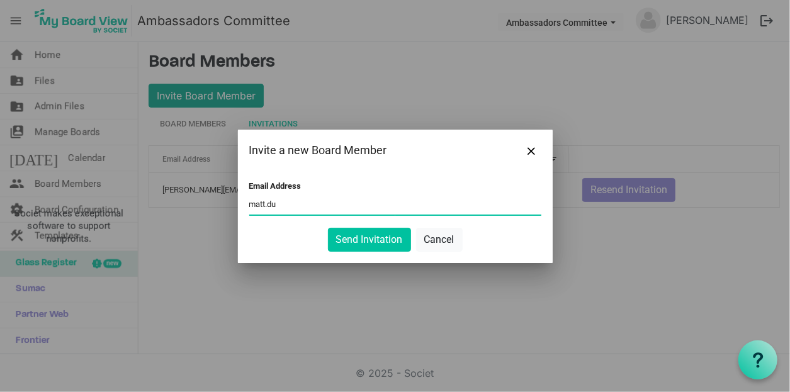
type input "matt.duffy29@gmail.com"
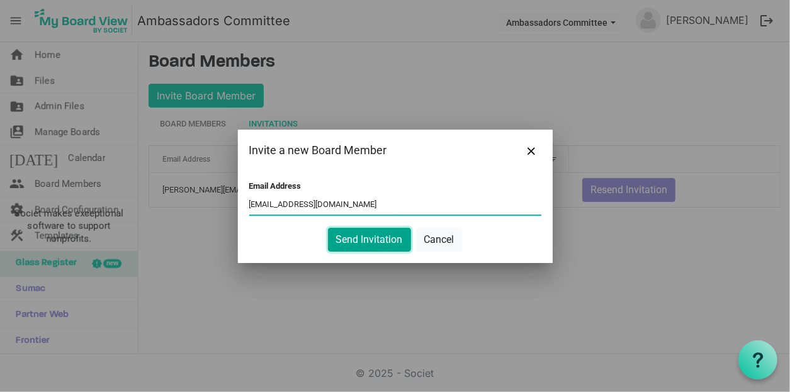
click at [385, 237] on button "Send Invitation" at bounding box center [369, 240] width 83 height 24
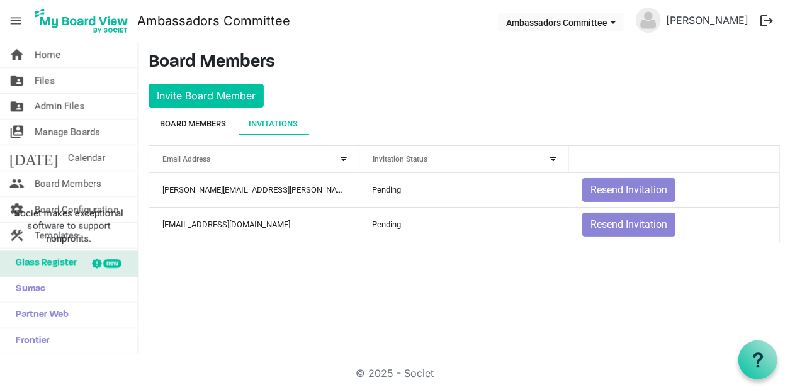
click at [197, 120] on div "Board Members" at bounding box center [193, 124] width 66 height 13
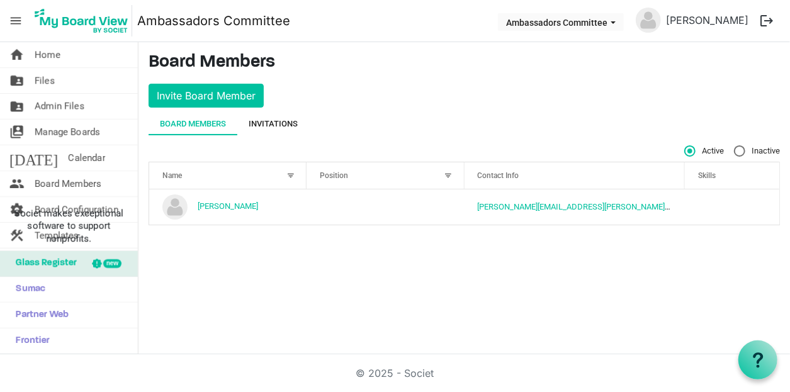
click at [272, 125] on div "Invitations" at bounding box center [273, 124] width 49 height 13
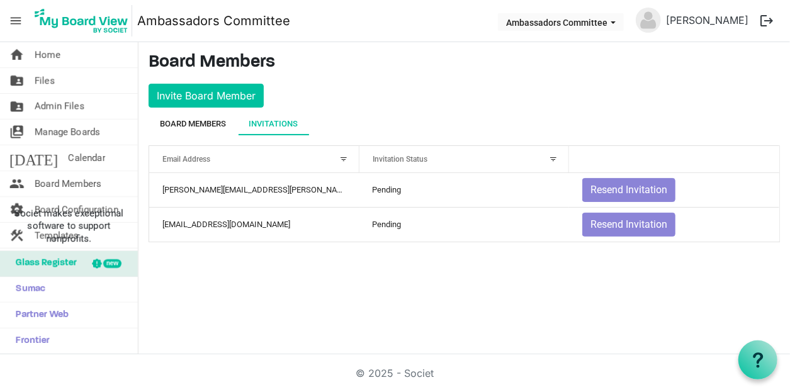
click at [217, 126] on div "Board Members" at bounding box center [193, 124] width 66 height 13
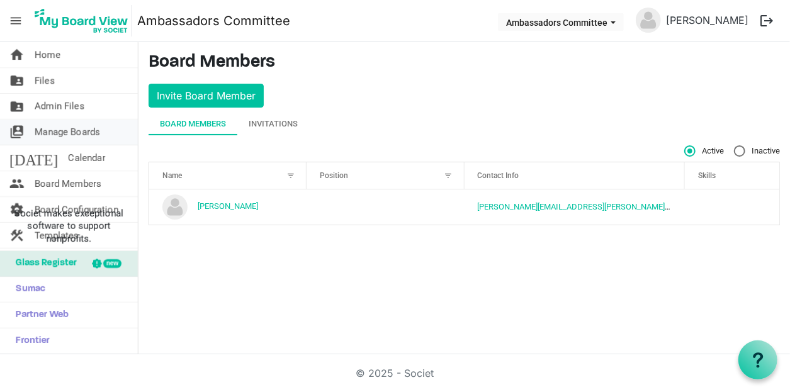
click at [94, 133] on span "Manage Boards" at bounding box center [67, 132] width 65 height 25
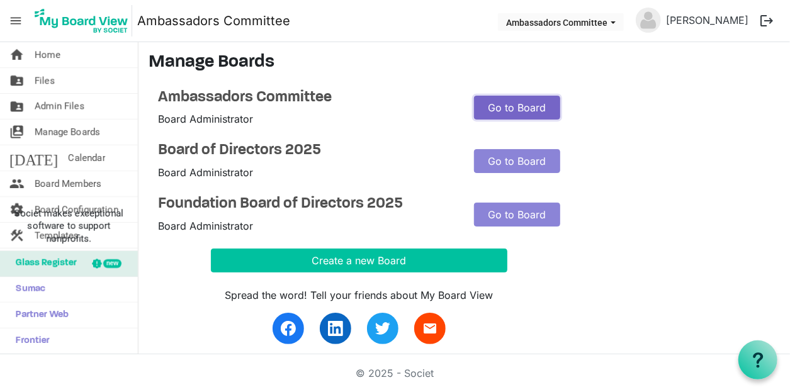
click at [530, 110] on link "Go to Board" at bounding box center [517, 108] width 86 height 24
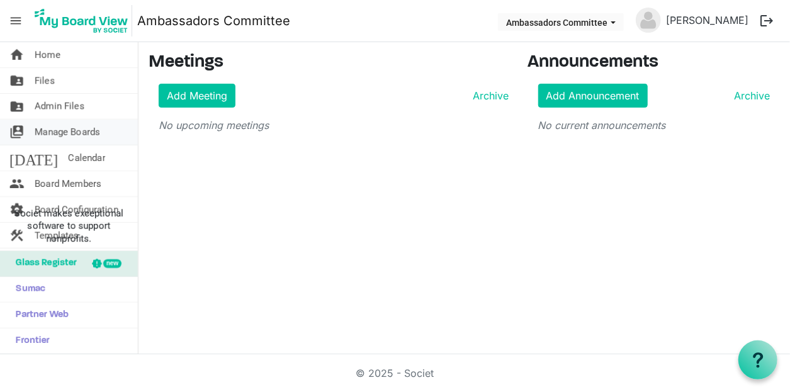
click at [69, 134] on span "Manage Boards" at bounding box center [67, 132] width 65 height 25
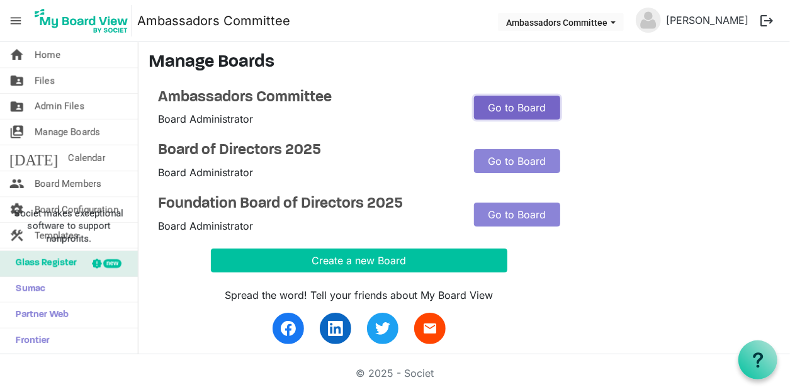
click at [520, 111] on link "Go to Board" at bounding box center [517, 108] width 86 height 24
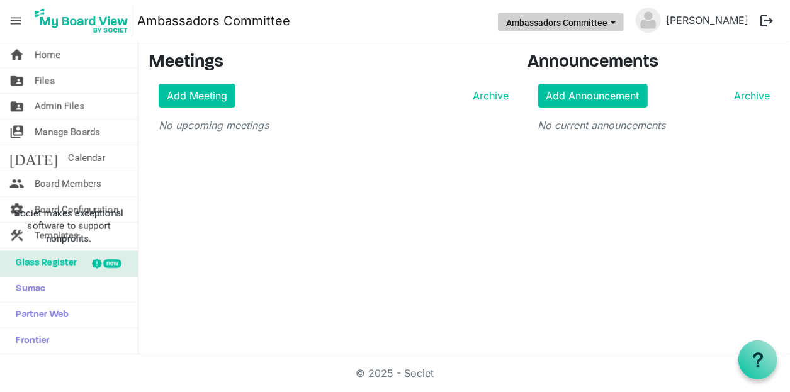
click at [619, 25] on span "Ambassadors Committee dropdownbutton" at bounding box center [612, 22] width 11 height 5
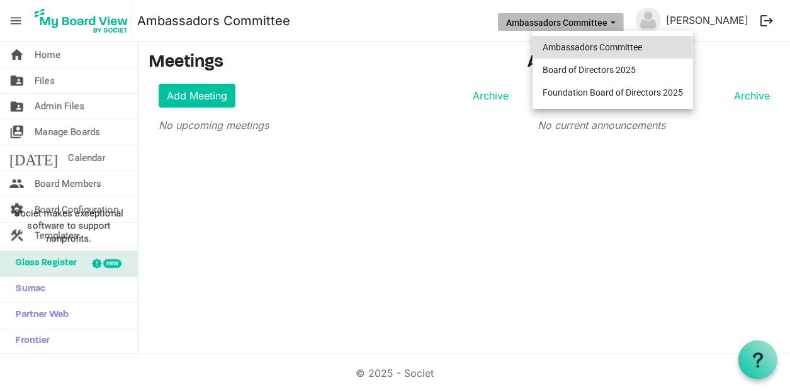
click at [623, 50] on li "Ambassadors Committee" at bounding box center [613, 47] width 161 height 23
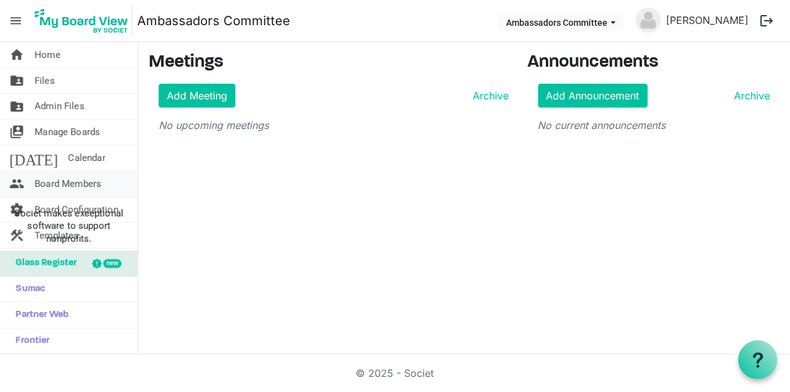
click at [73, 176] on span "Board Members" at bounding box center [68, 183] width 67 height 25
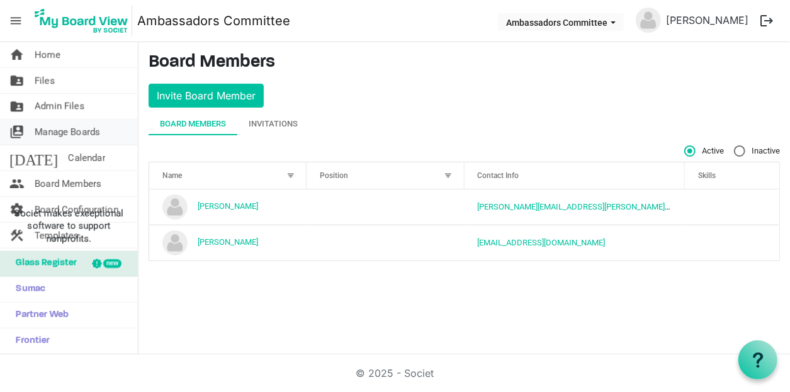
click at [95, 133] on span "Manage Boards" at bounding box center [67, 132] width 65 height 25
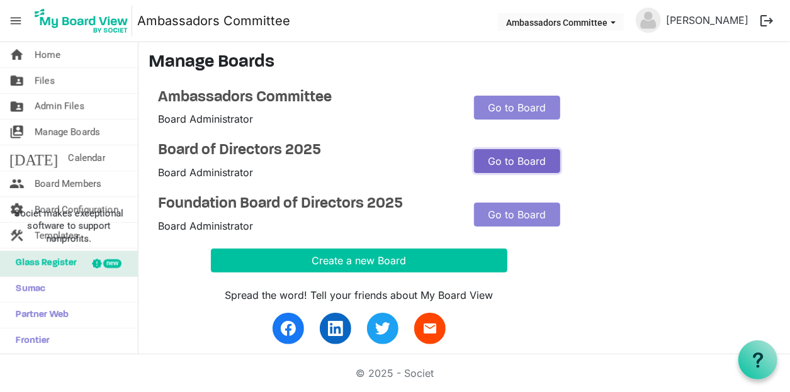
click at [503, 155] on link "Go to Board" at bounding box center [517, 161] width 86 height 24
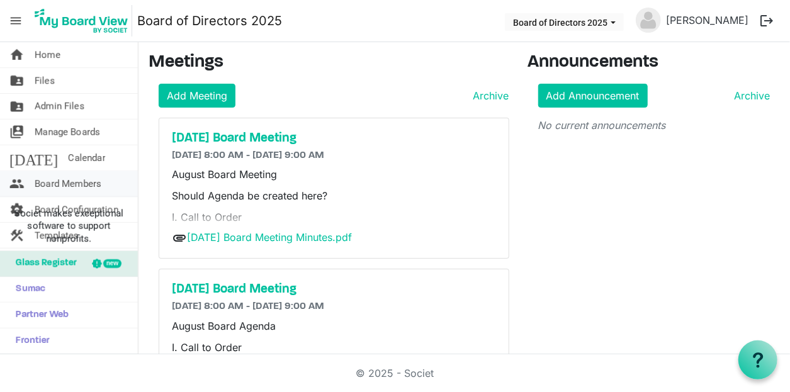
click at [73, 178] on span "Board Members" at bounding box center [68, 183] width 67 height 25
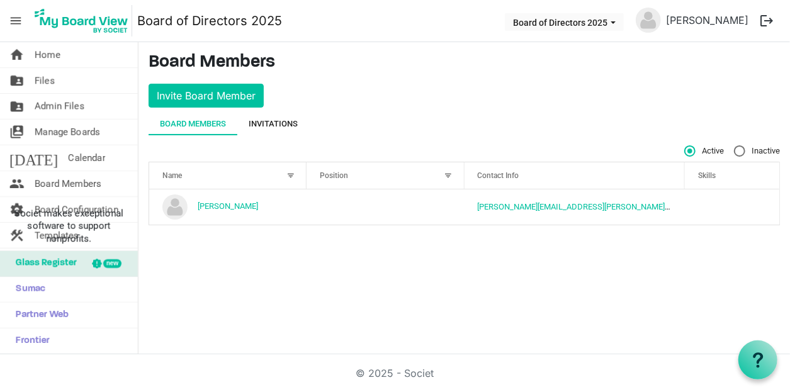
click at [298, 127] on div "Invitations" at bounding box center [273, 124] width 49 height 13
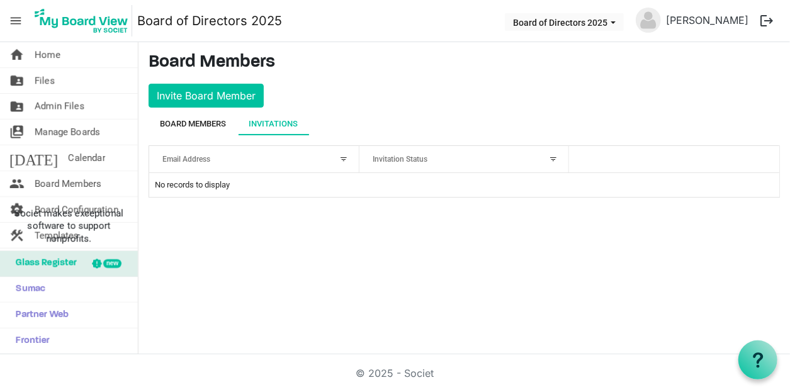
click at [213, 120] on div "Board Members" at bounding box center [193, 124] width 66 height 13
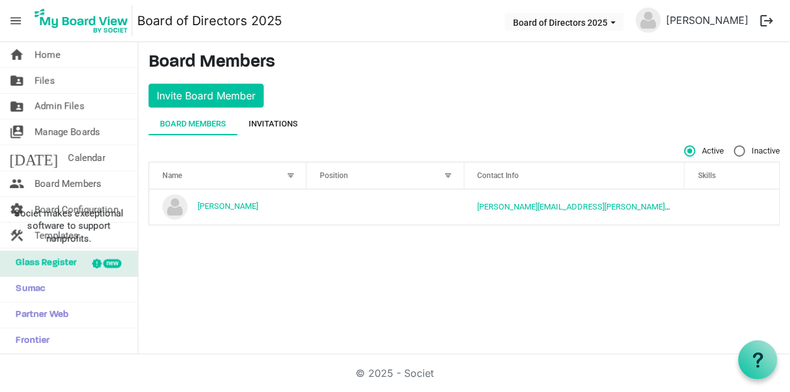
click at [297, 124] on div "Invitations" at bounding box center [273, 124] width 49 height 13
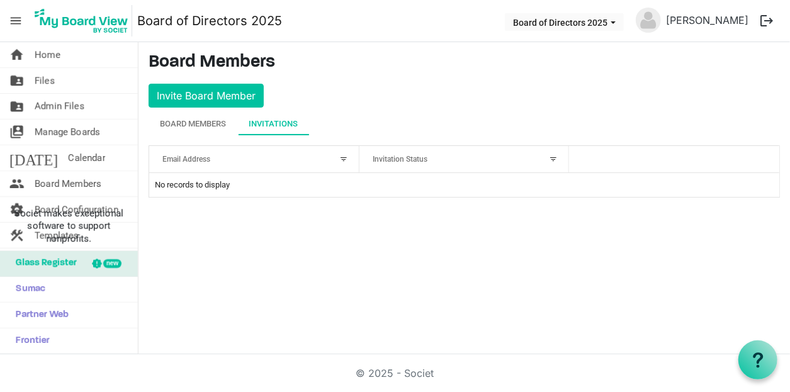
click at [271, 157] on div "Email Address" at bounding box center [247, 159] width 179 height 18
click at [244, 89] on button "Invite Board Member" at bounding box center [206, 96] width 115 height 24
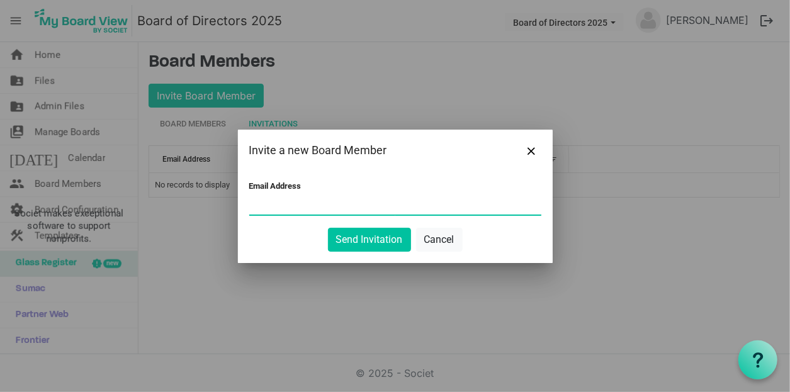
click at [381, 212] on input "Email Address" at bounding box center [395, 205] width 292 height 19
type input "matt.duffy29@gmail.com"
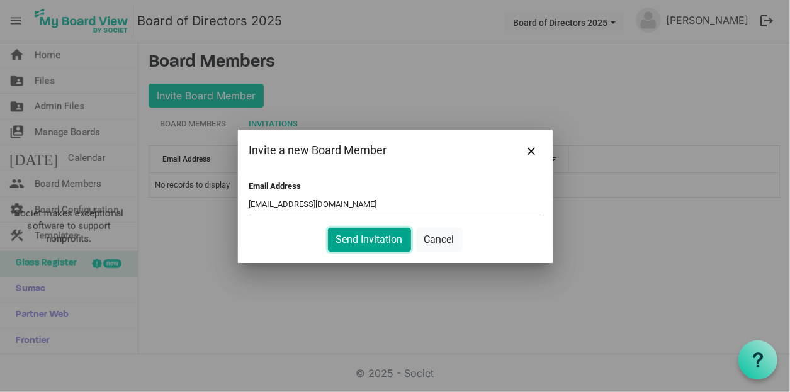
click at [387, 244] on button "Send Invitation" at bounding box center [369, 240] width 83 height 24
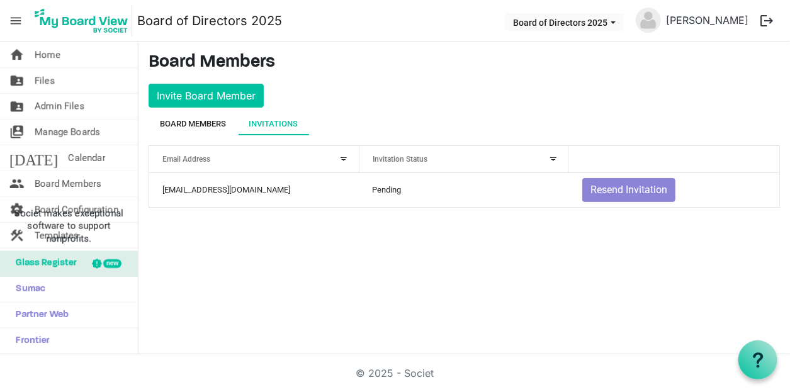
click at [210, 121] on div "Board Members" at bounding box center [193, 124] width 66 height 13
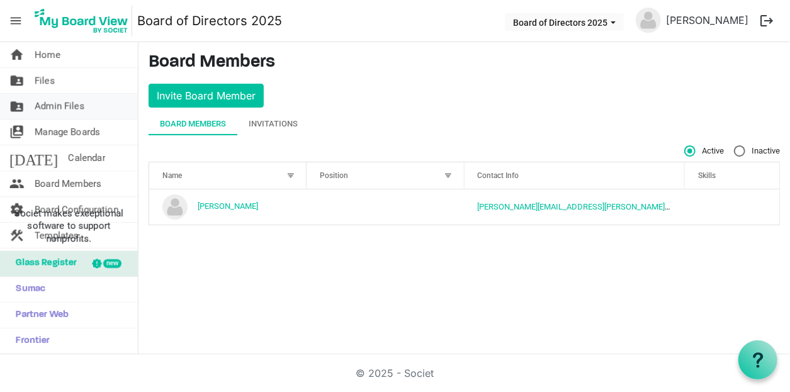
click at [73, 104] on span "Admin Files" at bounding box center [60, 106] width 50 height 25
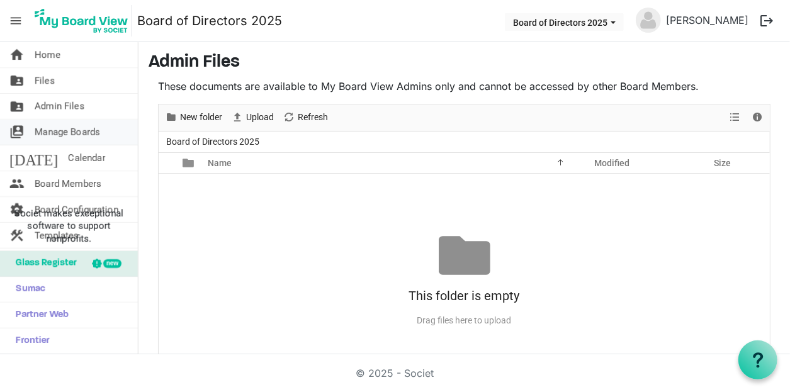
click at [93, 129] on span "Manage Boards" at bounding box center [67, 132] width 65 height 25
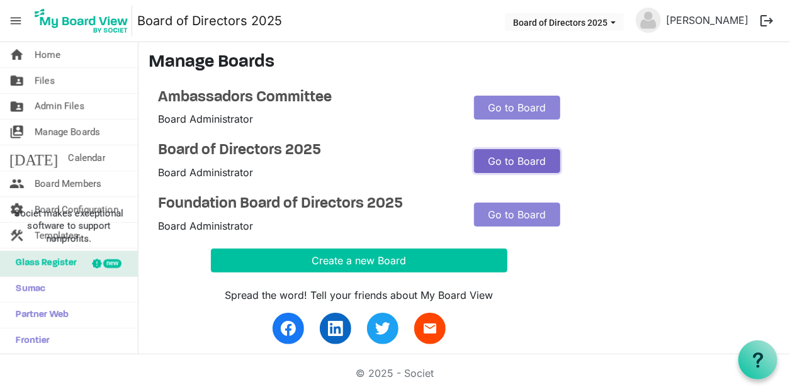
click at [512, 159] on link "Go to Board" at bounding box center [517, 161] width 86 height 24
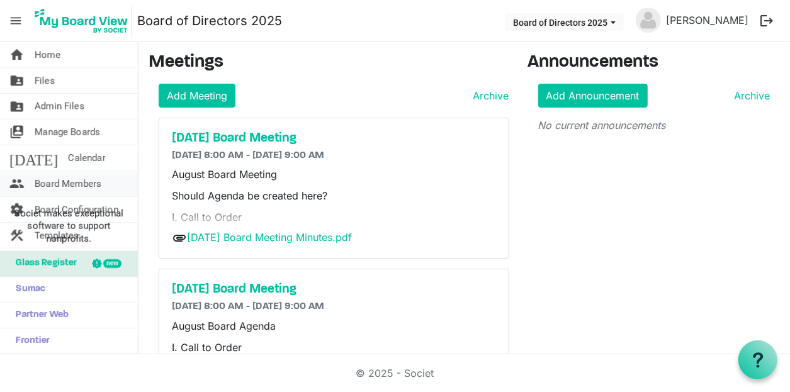
click at [82, 174] on span "Board Members" at bounding box center [68, 183] width 67 height 25
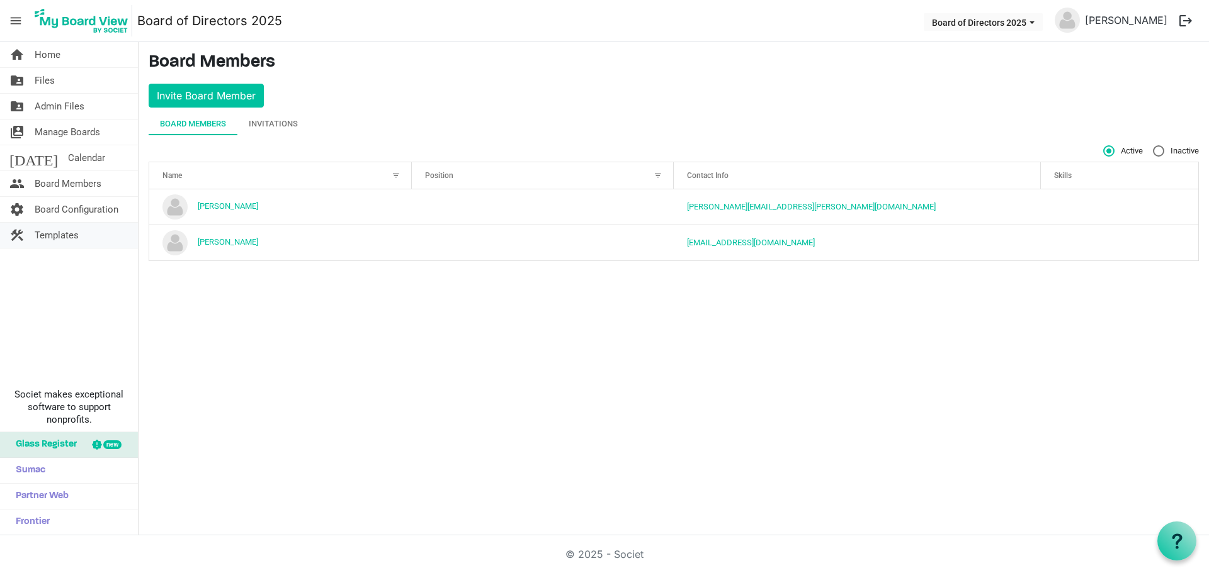
click at [79, 236] on span "Templates" at bounding box center [57, 235] width 44 height 25
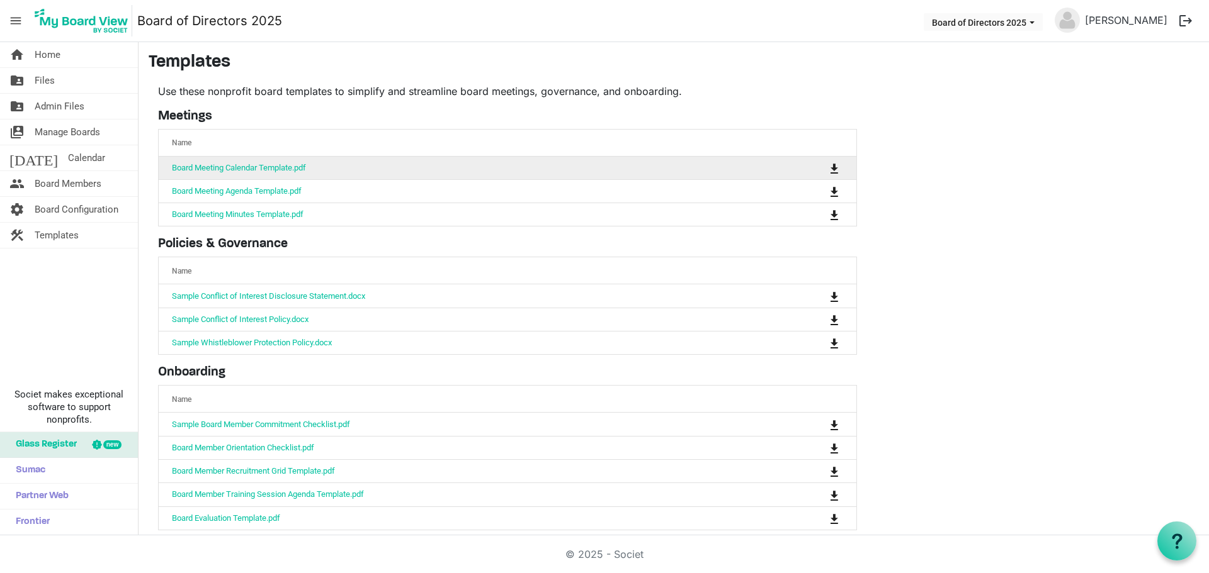
click at [300, 173] on td "Board Meeting Calendar Template.pdf" at bounding box center [468, 168] width 619 height 23
click at [830, 167] on span "is Command column column header" at bounding box center [834, 169] width 8 height 10
click at [72, 156] on span "Calendar" at bounding box center [86, 157] width 37 height 25
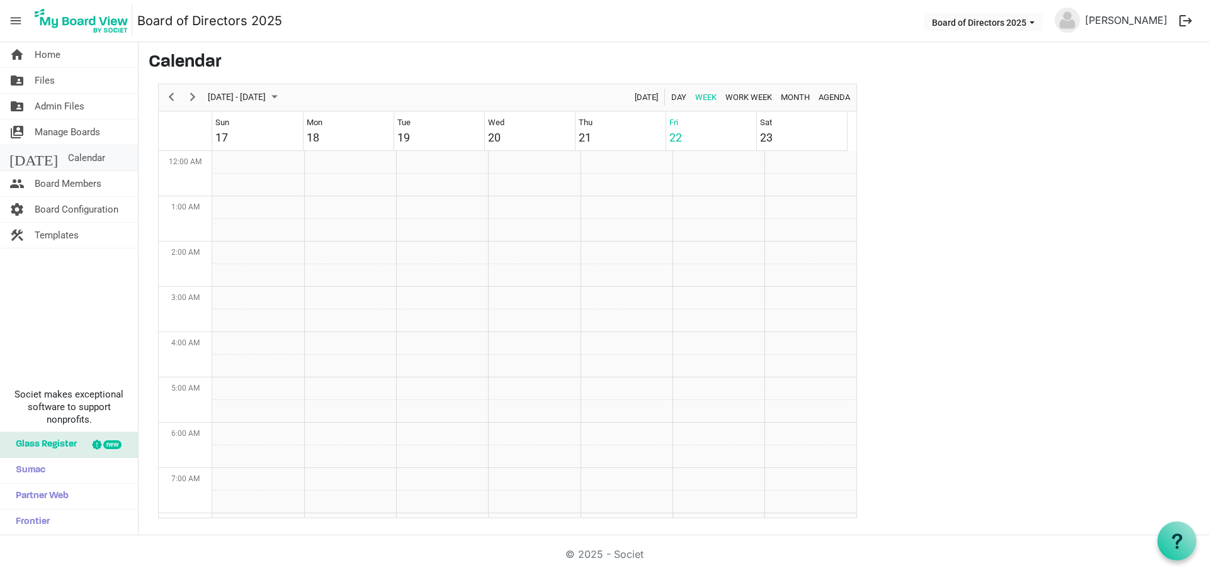
scroll to position [408, 0]
click at [793, 101] on span "Month" at bounding box center [794, 97] width 31 height 16
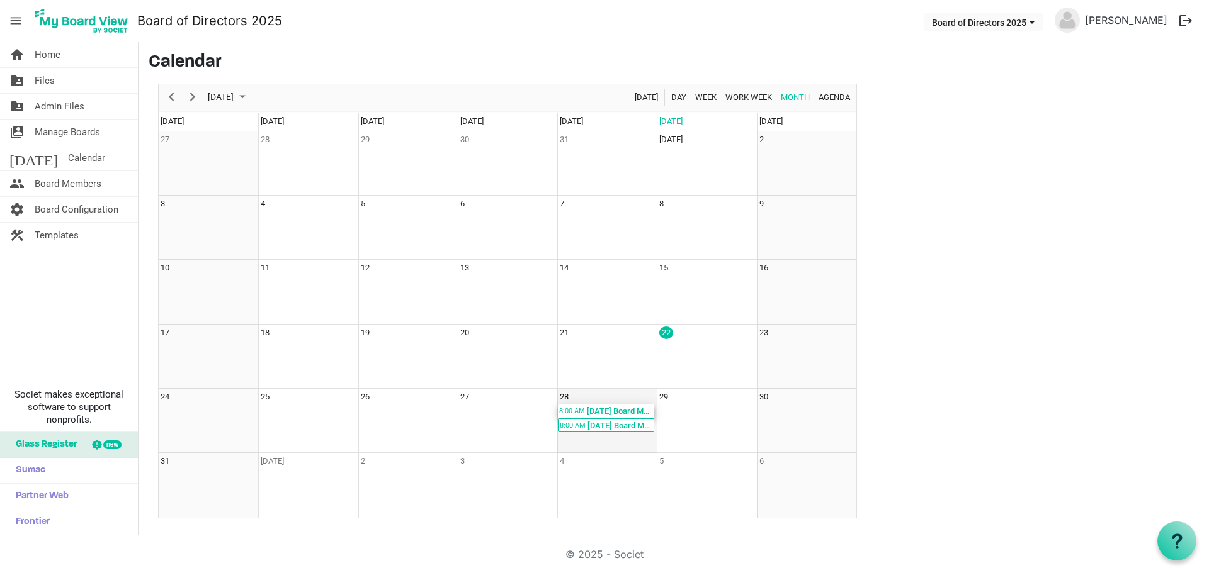
click at [599, 412] on div "[DATE] Board Meeting; FNBO" at bounding box center [619, 412] width 69 height 14
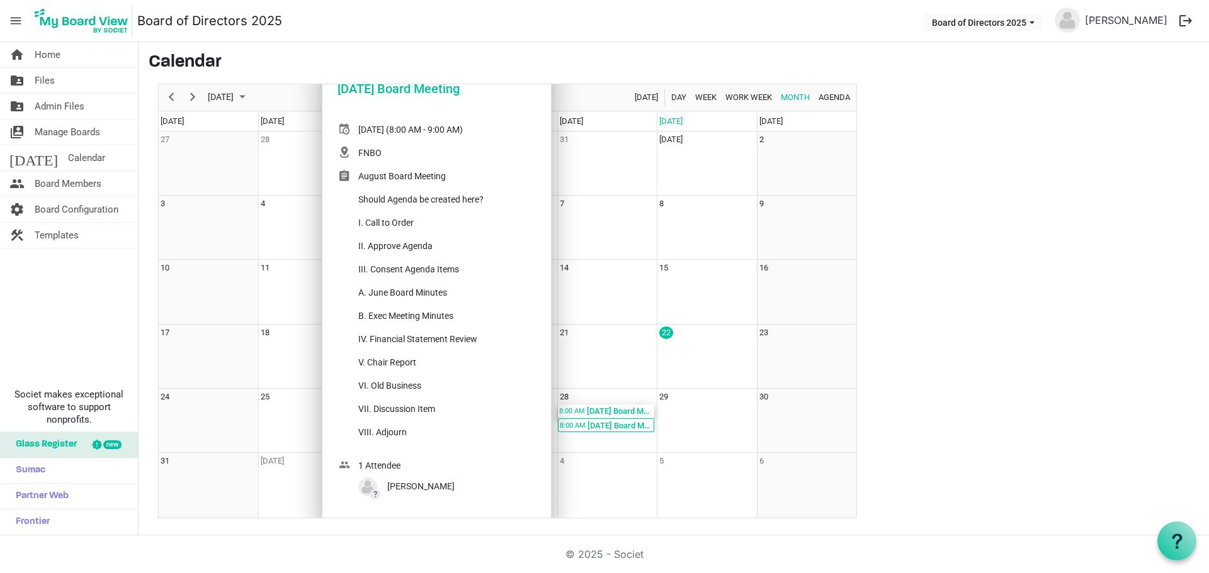
click at [462, 88] on div "[DATE] Board Meeting" at bounding box center [436, 88] width 198 height 19
click at [632, 420] on div "[DATE] Board Meeting; FNBO" at bounding box center [619, 426] width 69 height 14
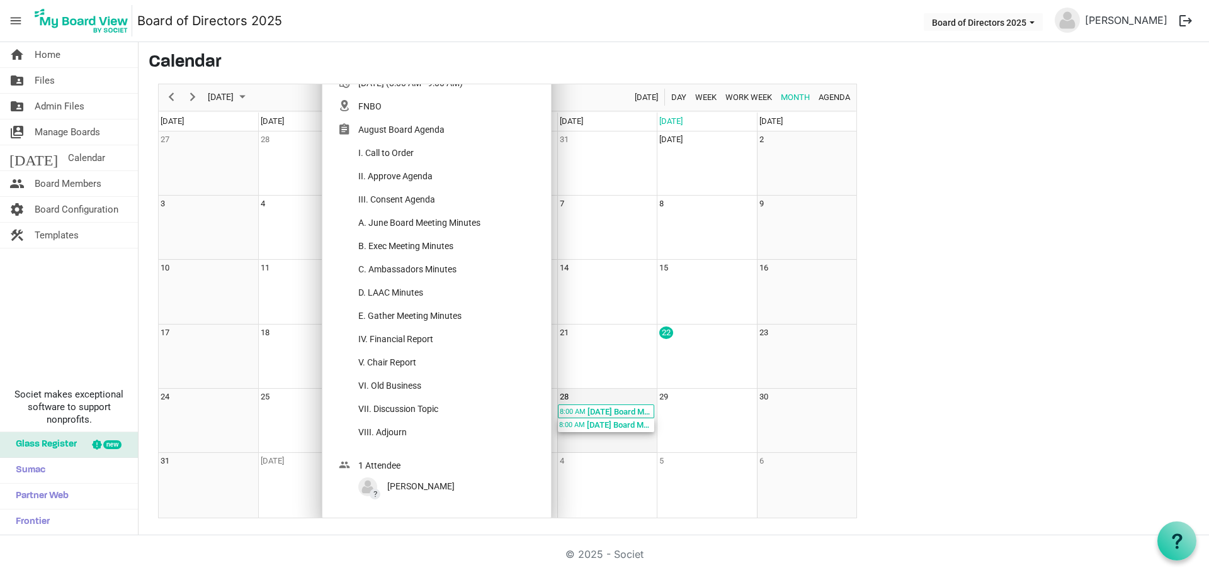
click at [606, 432] on div "[DATE] Board Meeting; FNBO" at bounding box center [619, 426] width 69 height 14
click at [605, 429] on div "[DATE] Board Meeting; FNBO" at bounding box center [619, 426] width 69 height 14
click at [468, 329] on div "August Board Agenda I. Call to Order II. Approve Agenda III. Consent Agenda A. …" at bounding box center [419, 286] width 122 height 326
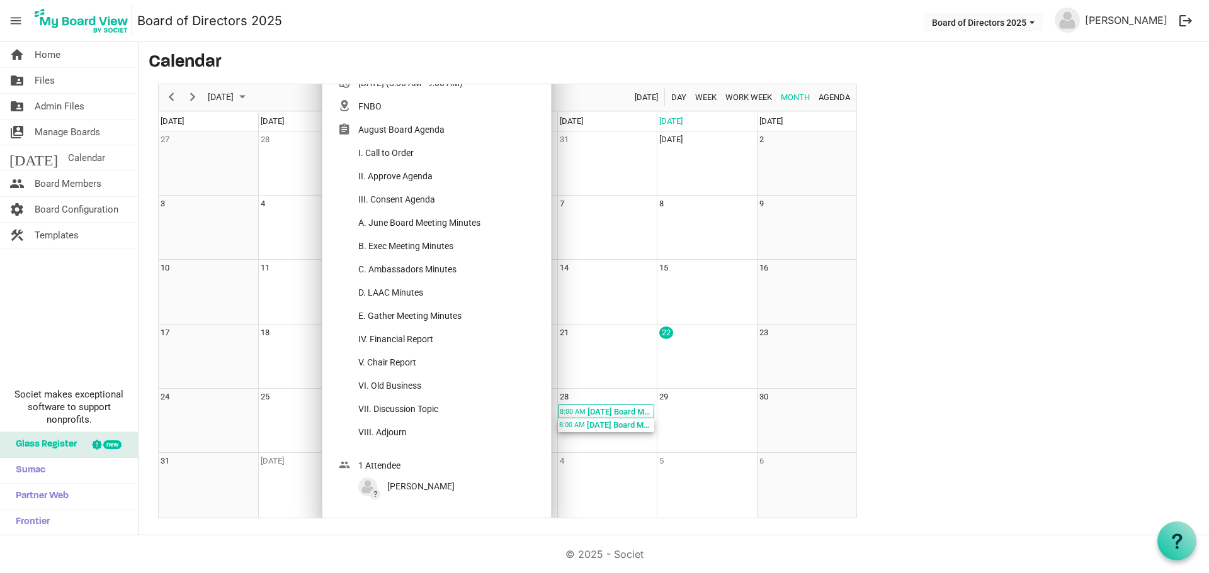
click at [468, 328] on div "August Board Agenda I. Call to Order II. Approve Agenda III. Consent Agenda A. …" at bounding box center [419, 286] width 122 height 326
click at [624, 277] on td "14" at bounding box center [606, 292] width 99 height 64
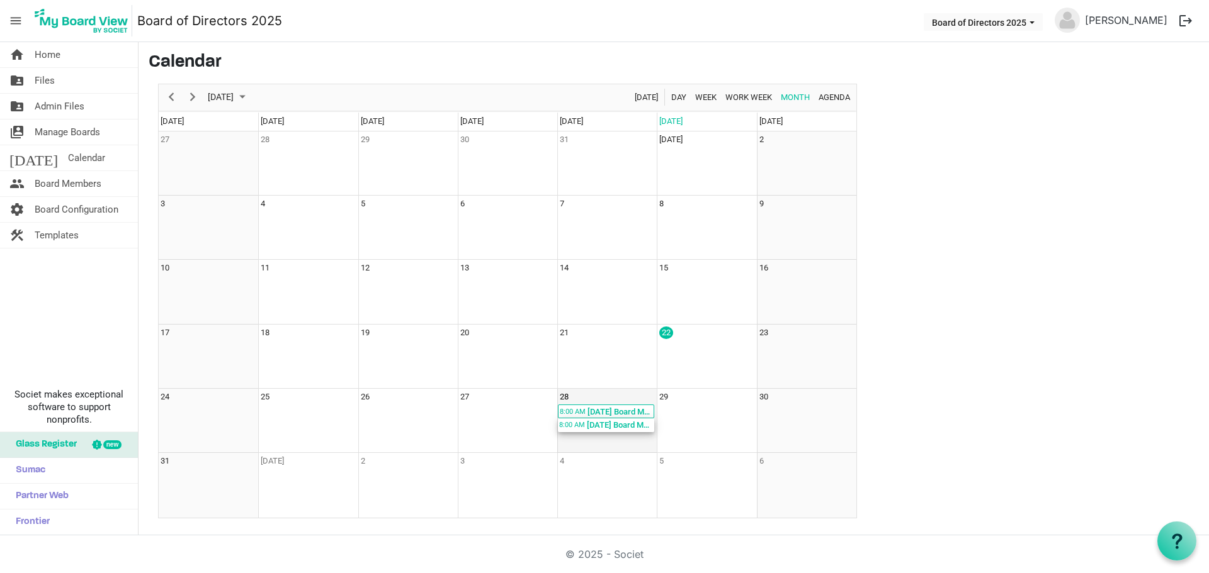
click at [579, 426] on div "8:00 AM" at bounding box center [572, 426] width 28 height 14
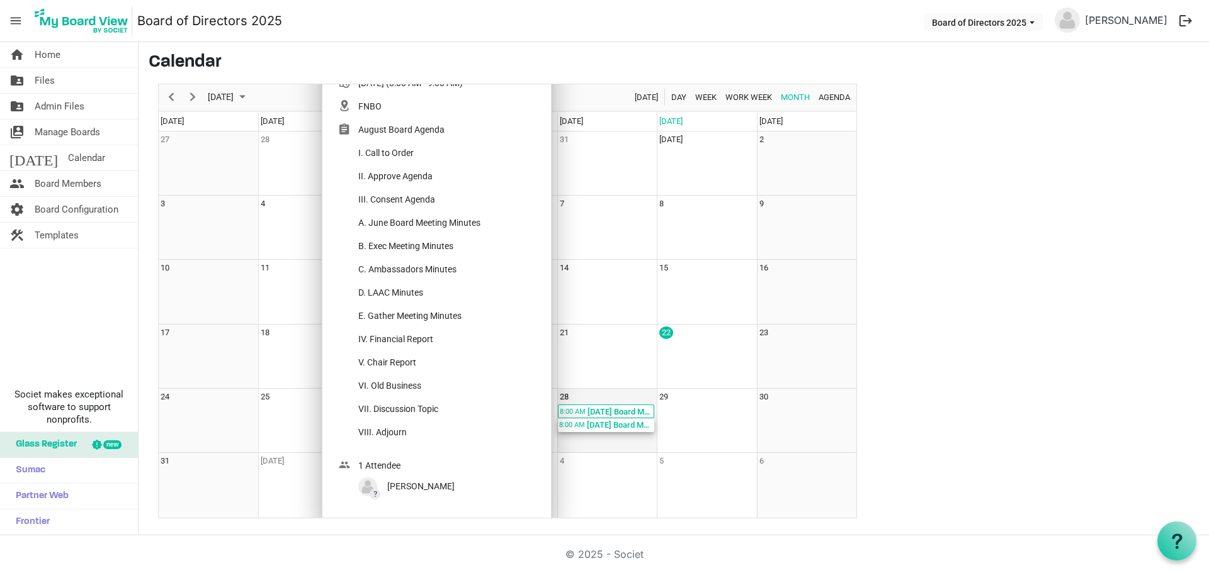
click at [579, 426] on div "8:00 AM" at bounding box center [572, 426] width 28 height 14
click at [689, 375] on td "22" at bounding box center [706, 357] width 99 height 64
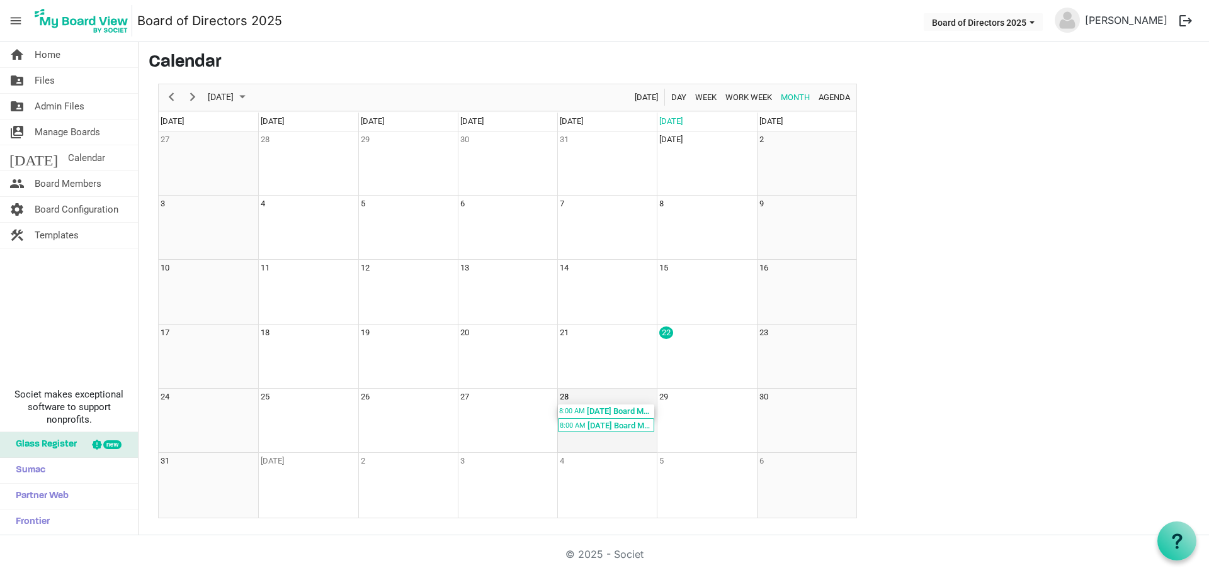
click at [616, 412] on div "[DATE] Board Meeting; FNBO" at bounding box center [619, 412] width 69 height 14
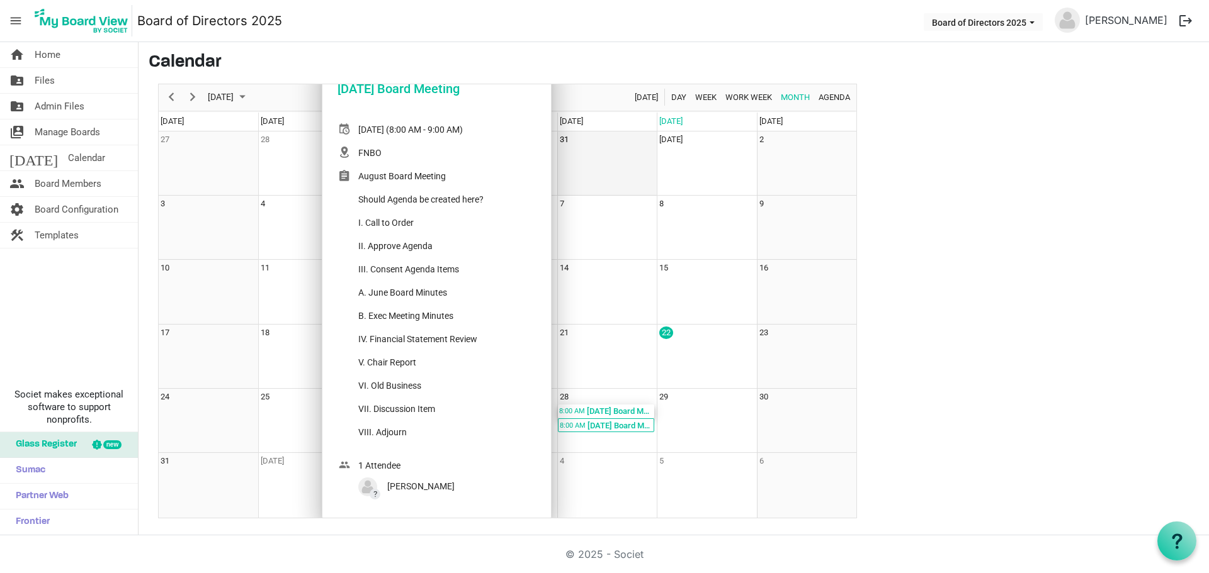
click at [579, 169] on td "31" at bounding box center [606, 164] width 99 height 64
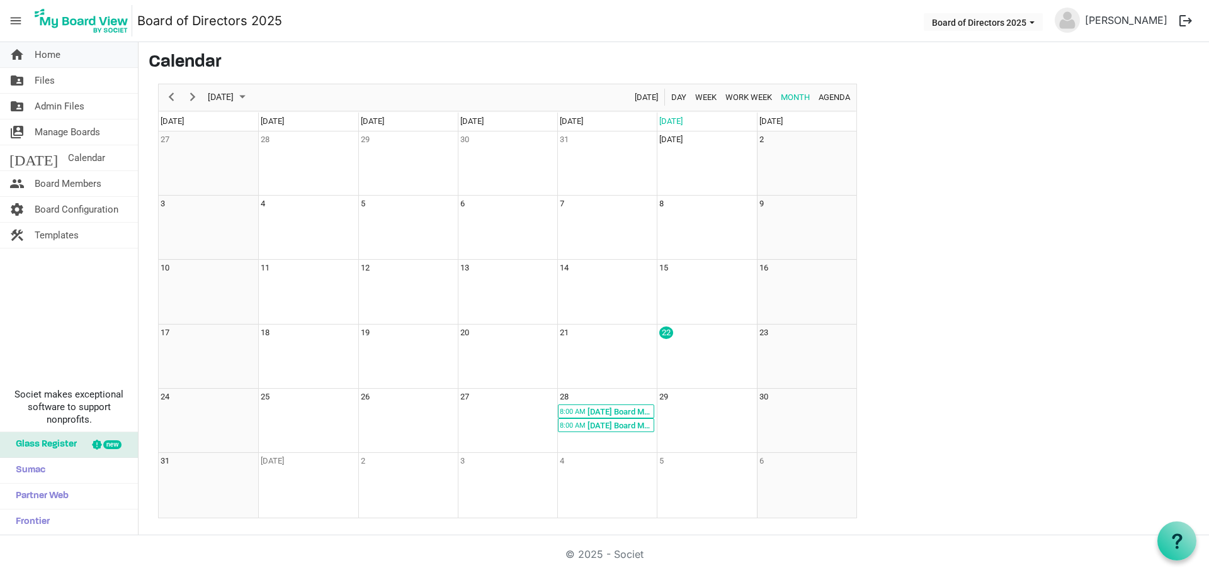
click at [52, 59] on span "Home" at bounding box center [48, 54] width 26 height 25
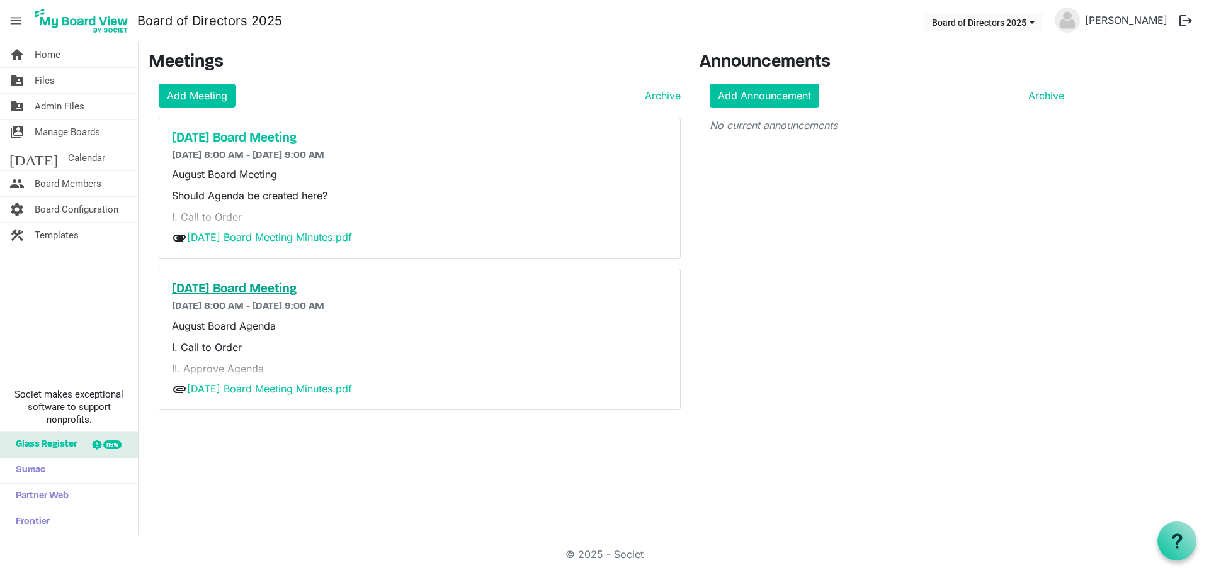
click at [273, 282] on h5 "[DATE] Board Meeting" at bounding box center [419, 289] width 495 height 15
